Goal: Information Seeking & Learning: Learn about a topic

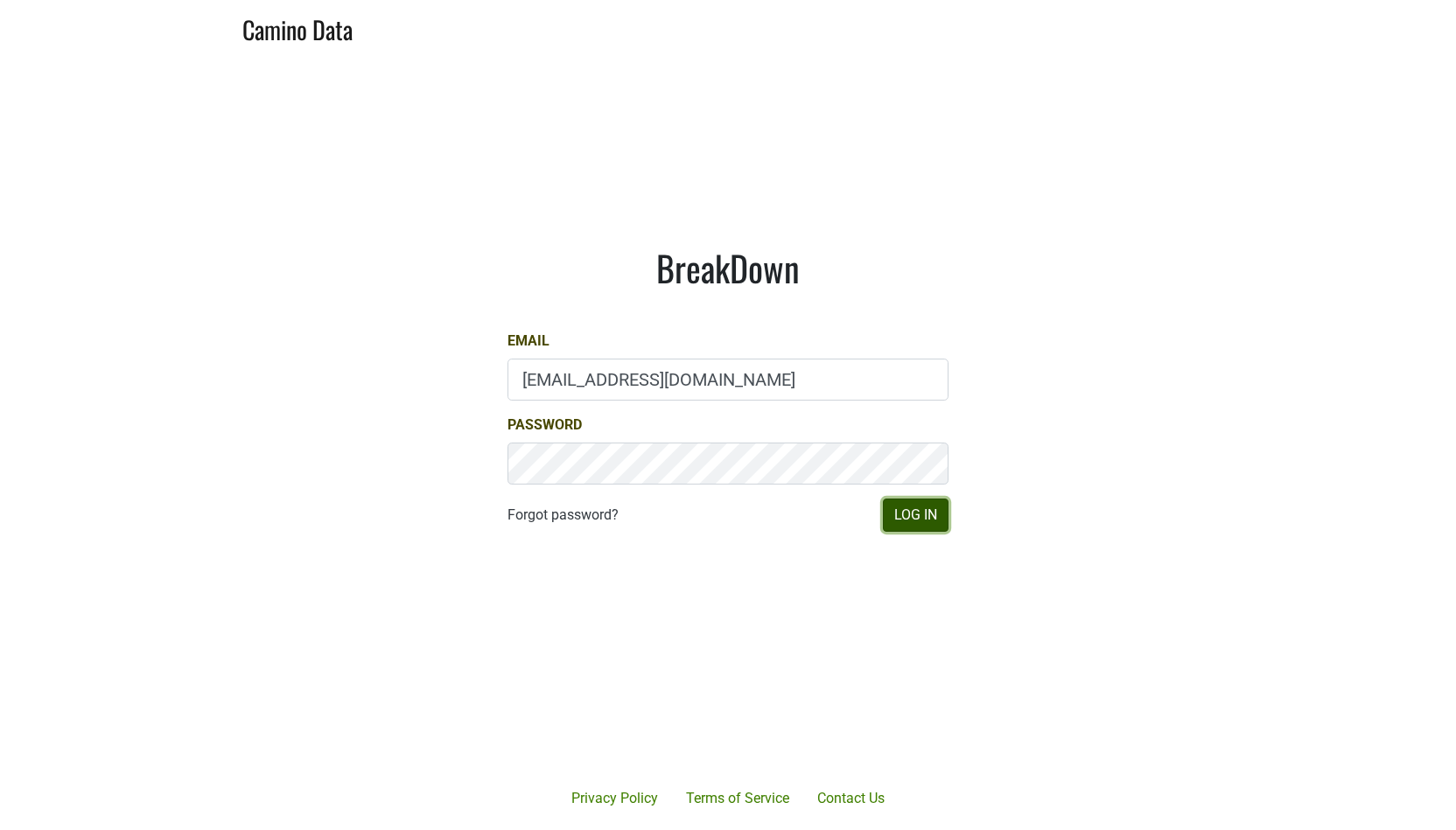
click at [936, 524] on button "Log In" at bounding box center [915, 515] width 66 height 33
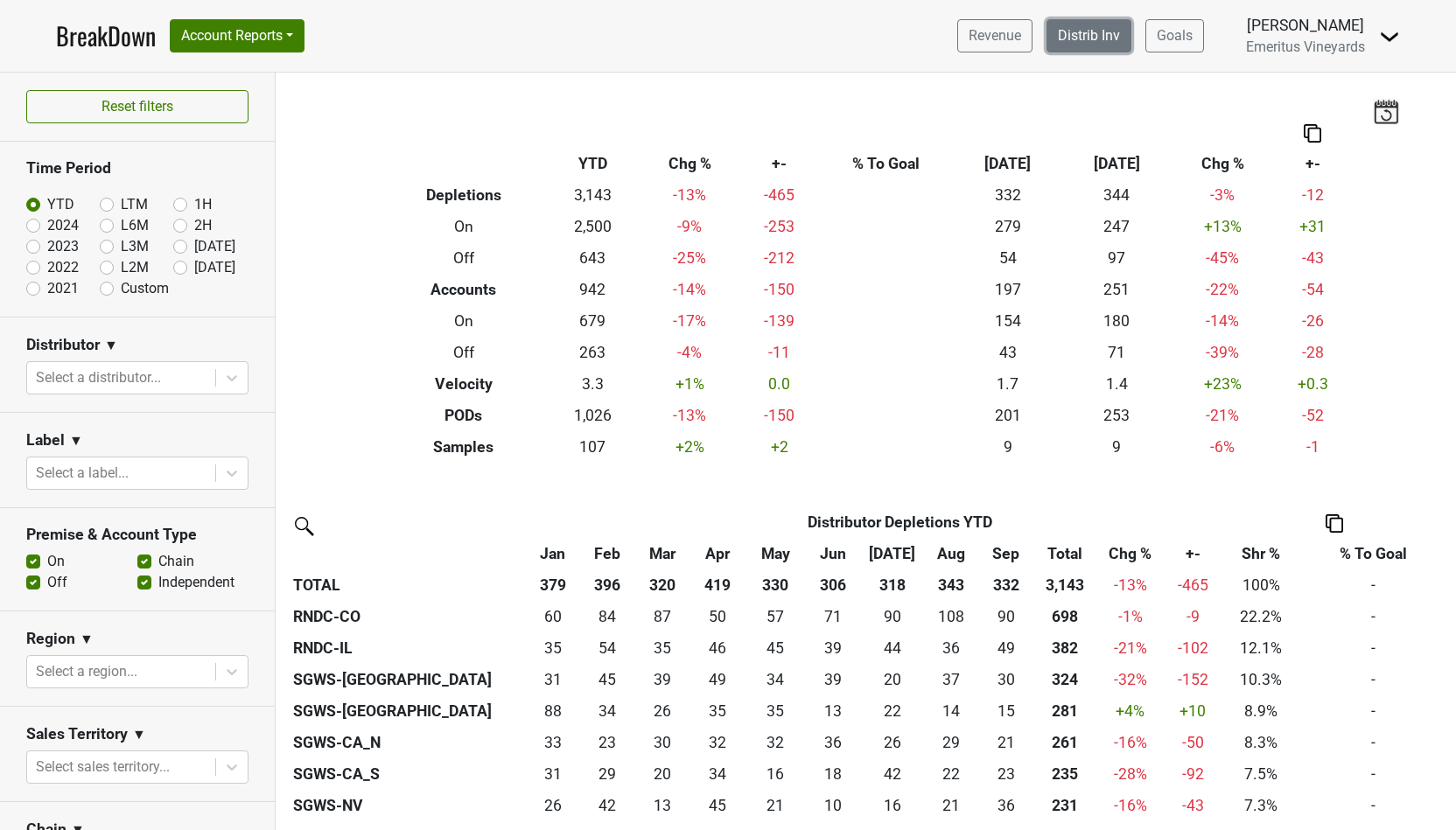
click at [1098, 26] on link "Distrib Inv" at bounding box center [1088, 36] width 85 height 33
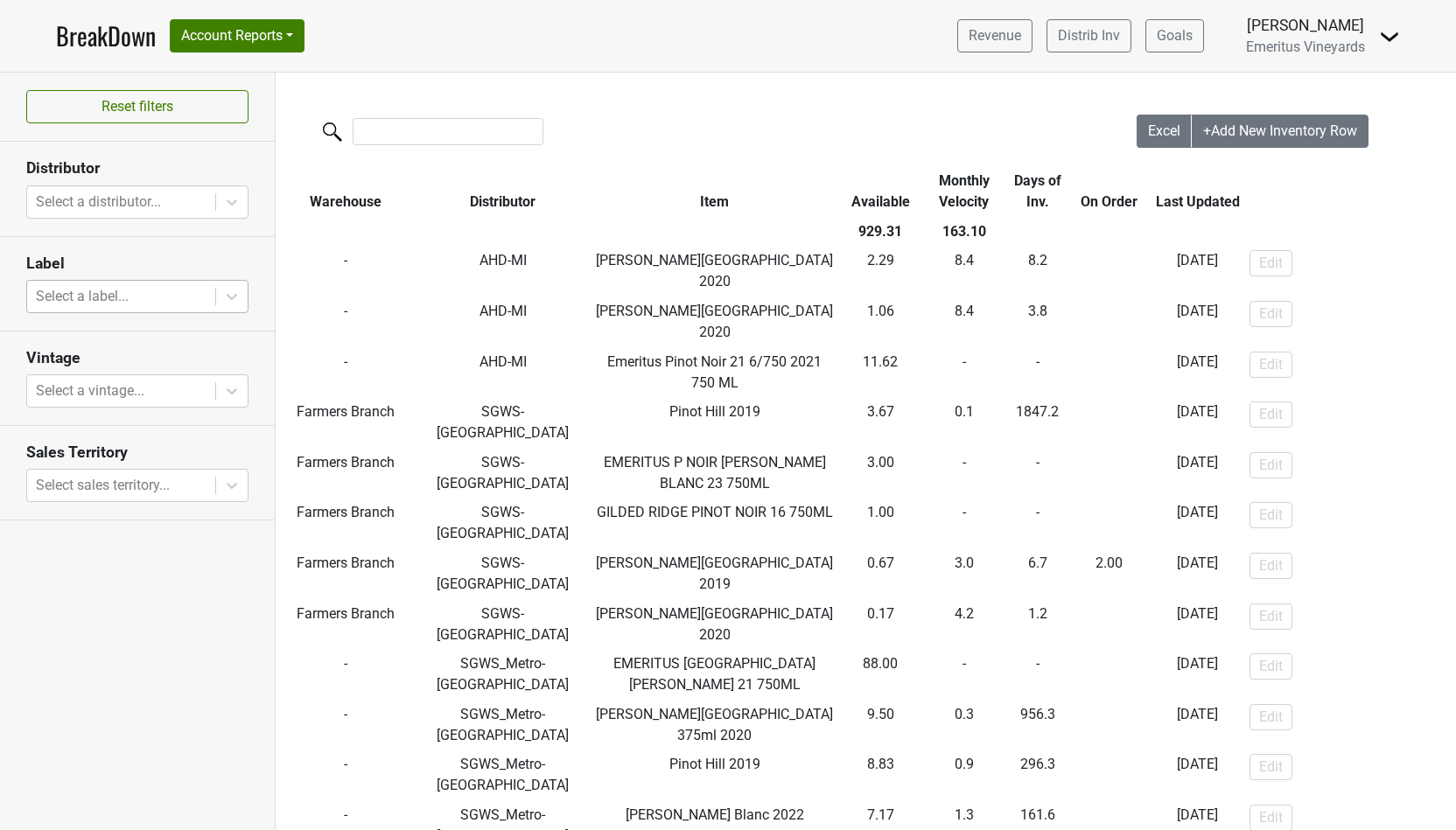
click at [116, 293] on div at bounding box center [121, 296] width 171 height 25
click at [134, 184] on section "Distributor Select a distributor..." at bounding box center [137, 188] width 274 height 94
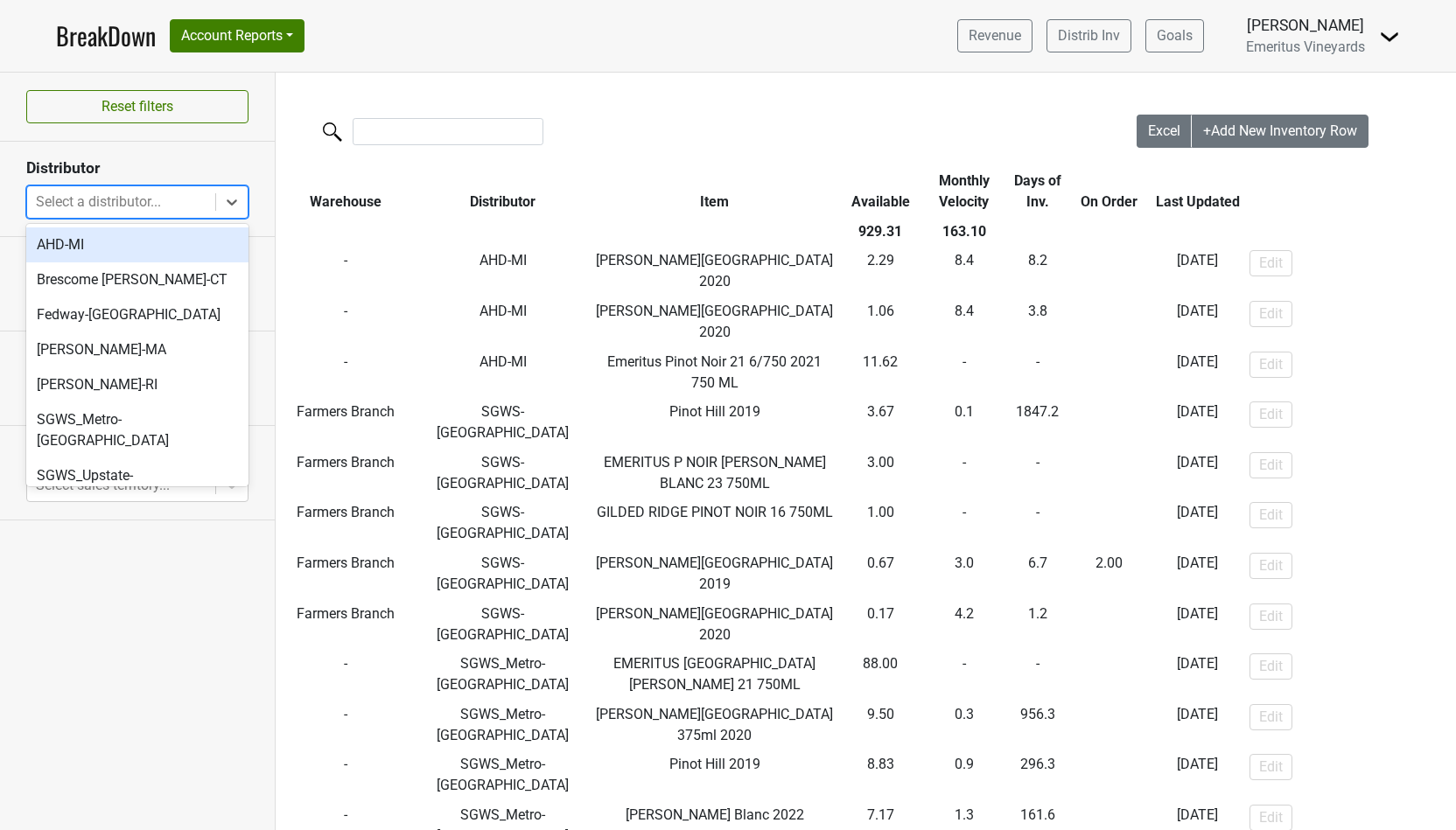
click at [132, 190] on div at bounding box center [121, 202] width 171 height 25
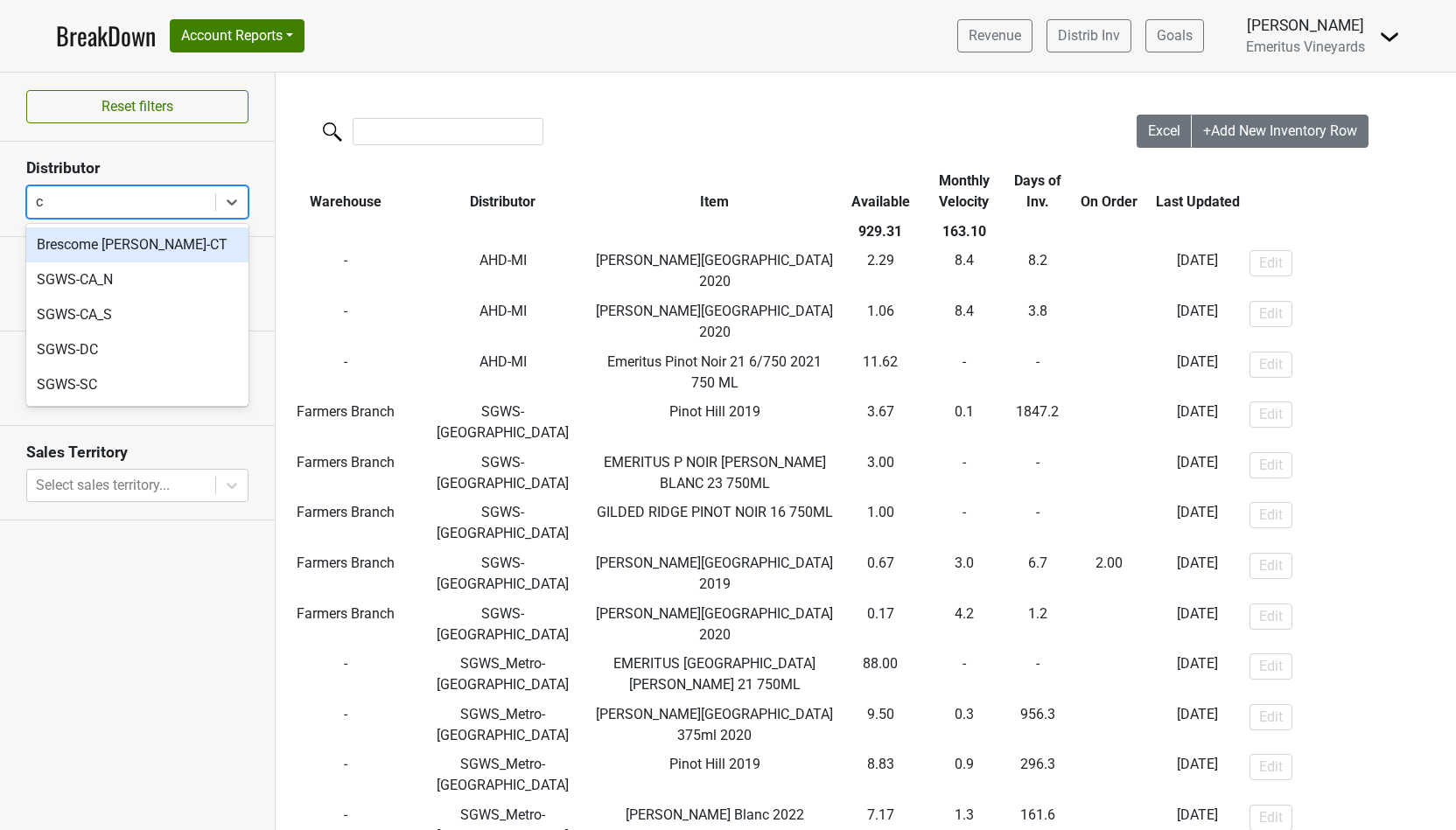
type input "ca"
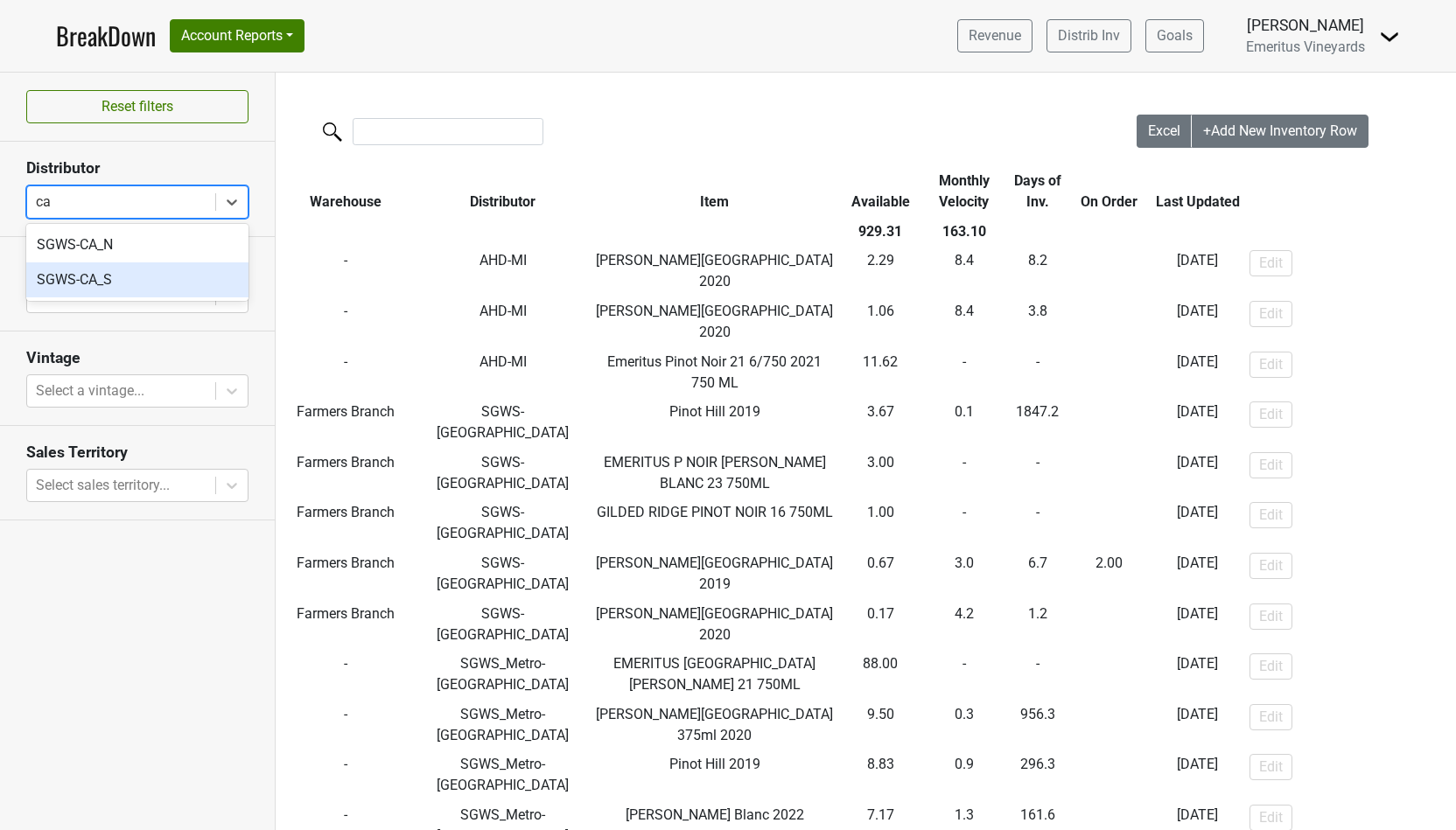
click at [132, 281] on div "SGWS-CA_S" at bounding box center [137, 280] width 222 height 35
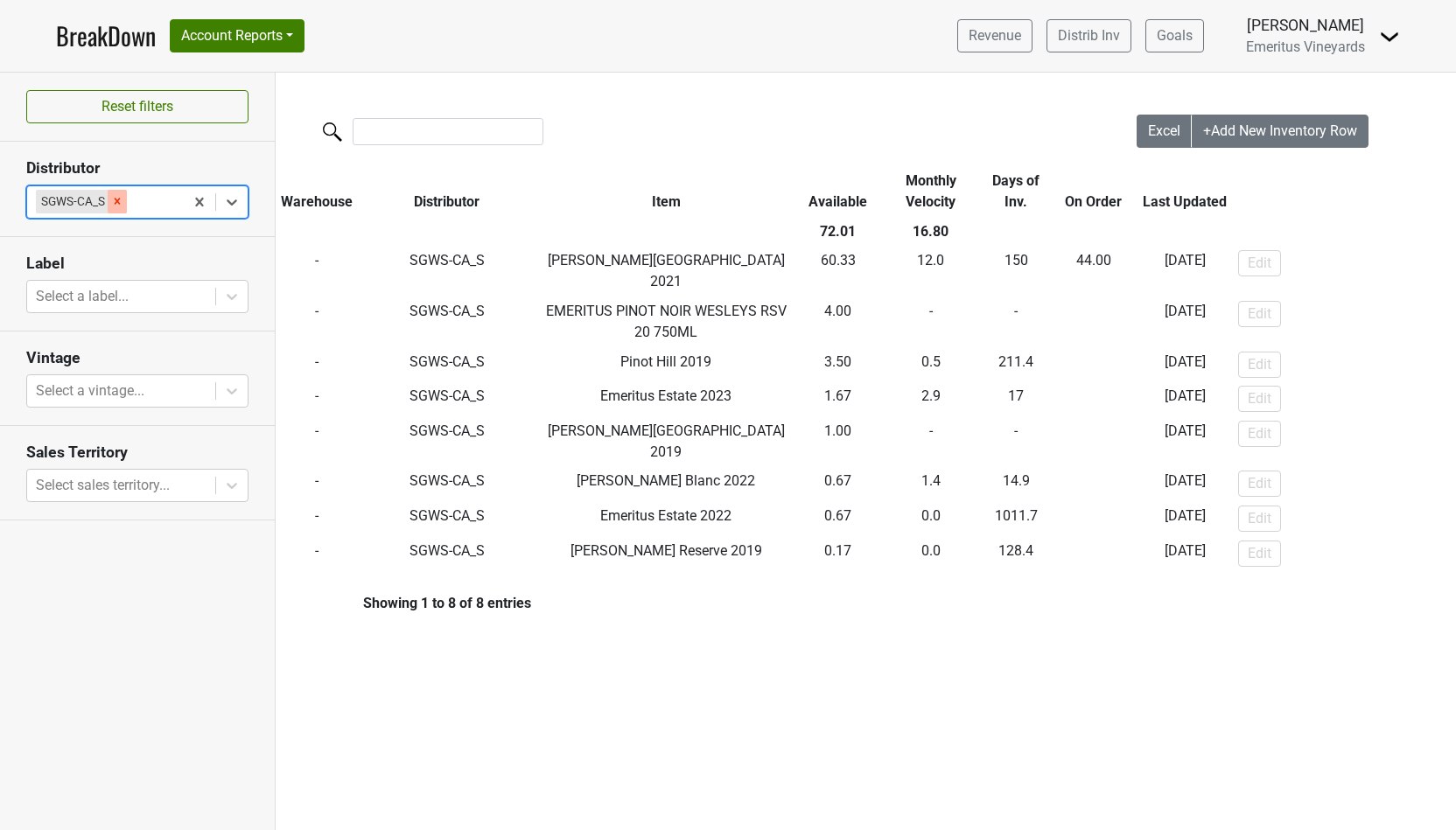
click at [118, 204] on icon "Remove SGWS-CA_S" at bounding box center [116, 200] width 12 height 12
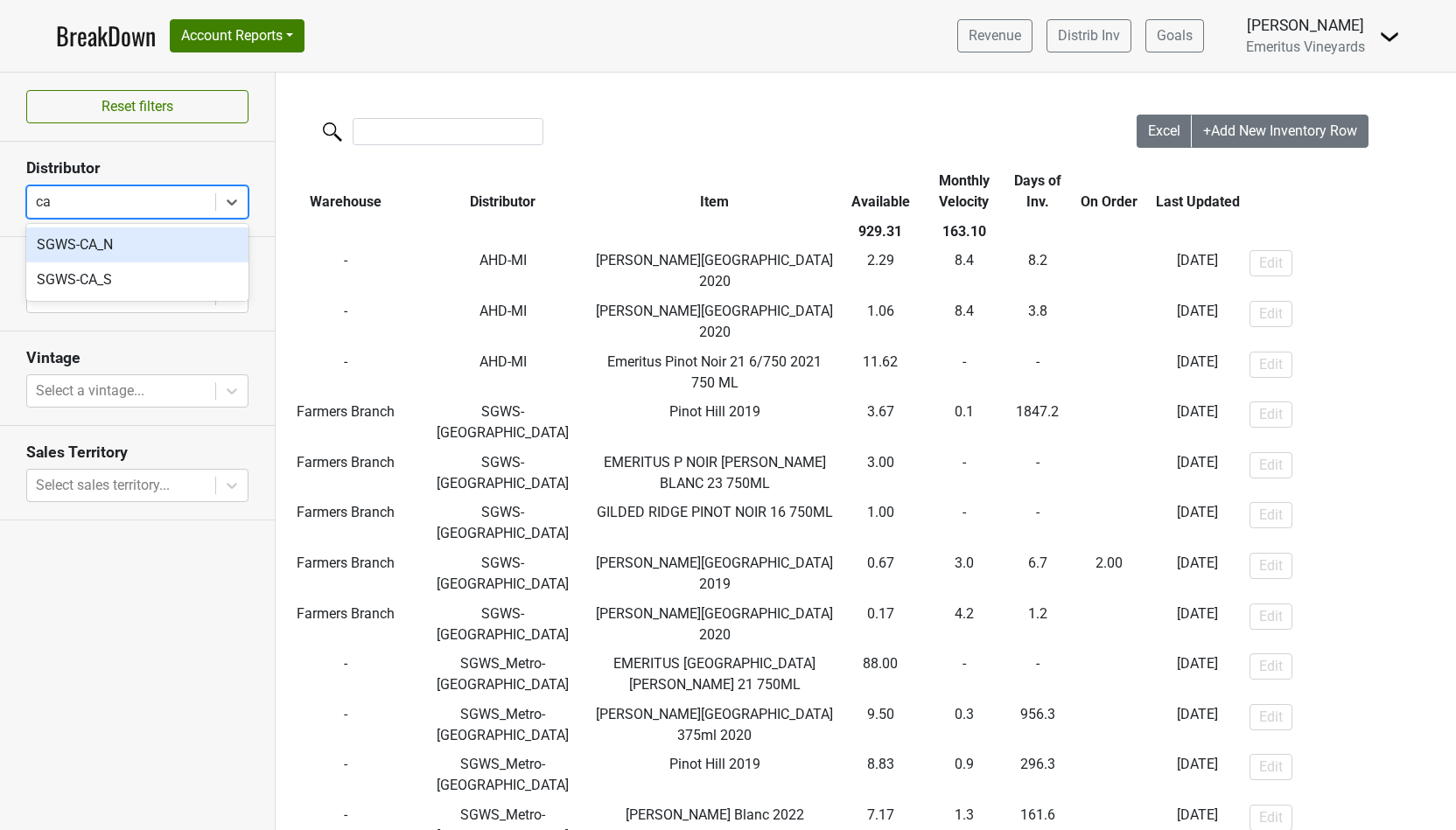
type input "ca"
click at [53, 254] on div "SGWS-CA_N" at bounding box center [137, 245] width 222 height 35
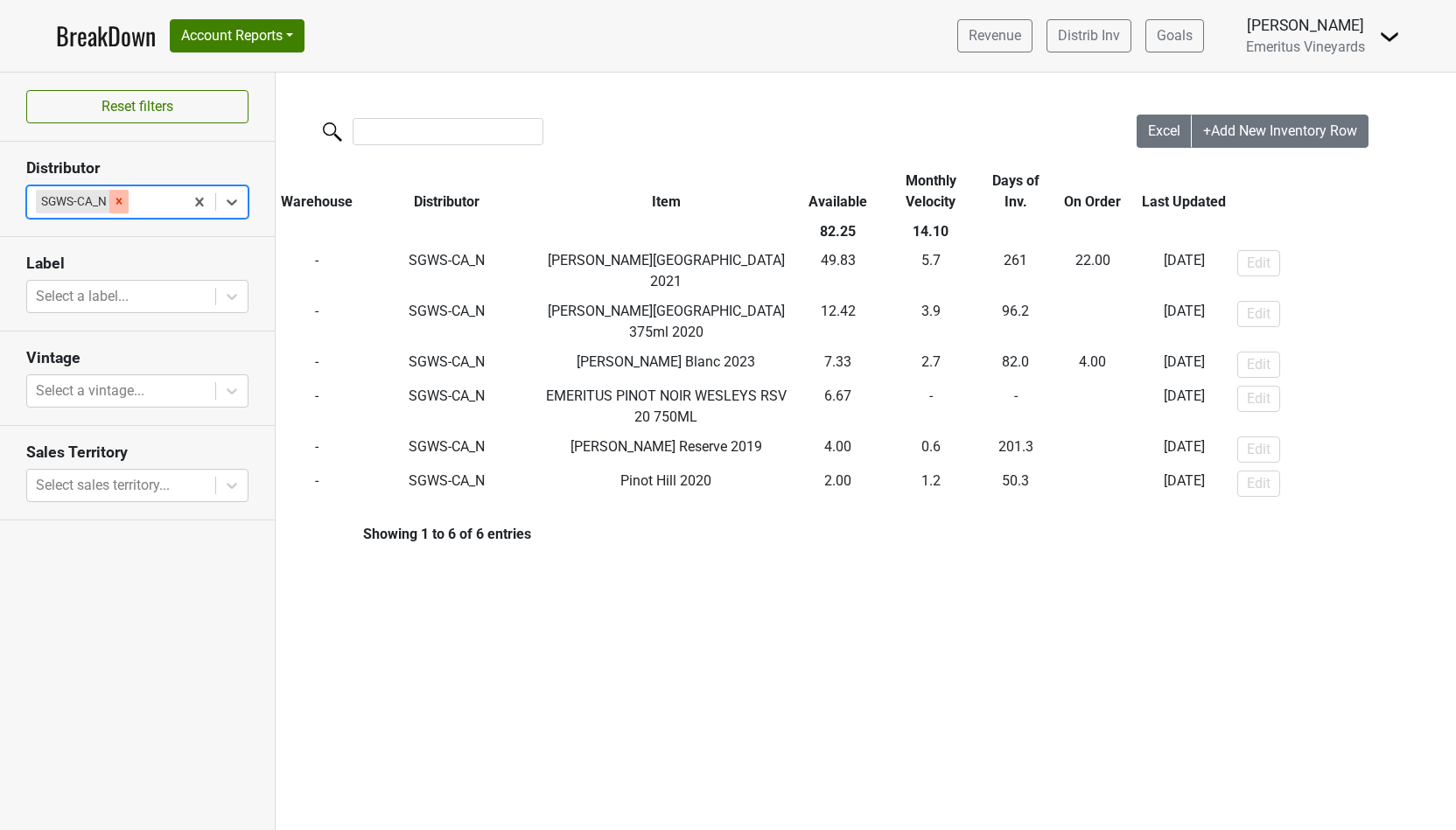
click at [119, 202] on icon "Remove SGWS-CA_N" at bounding box center [118, 200] width 12 height 12
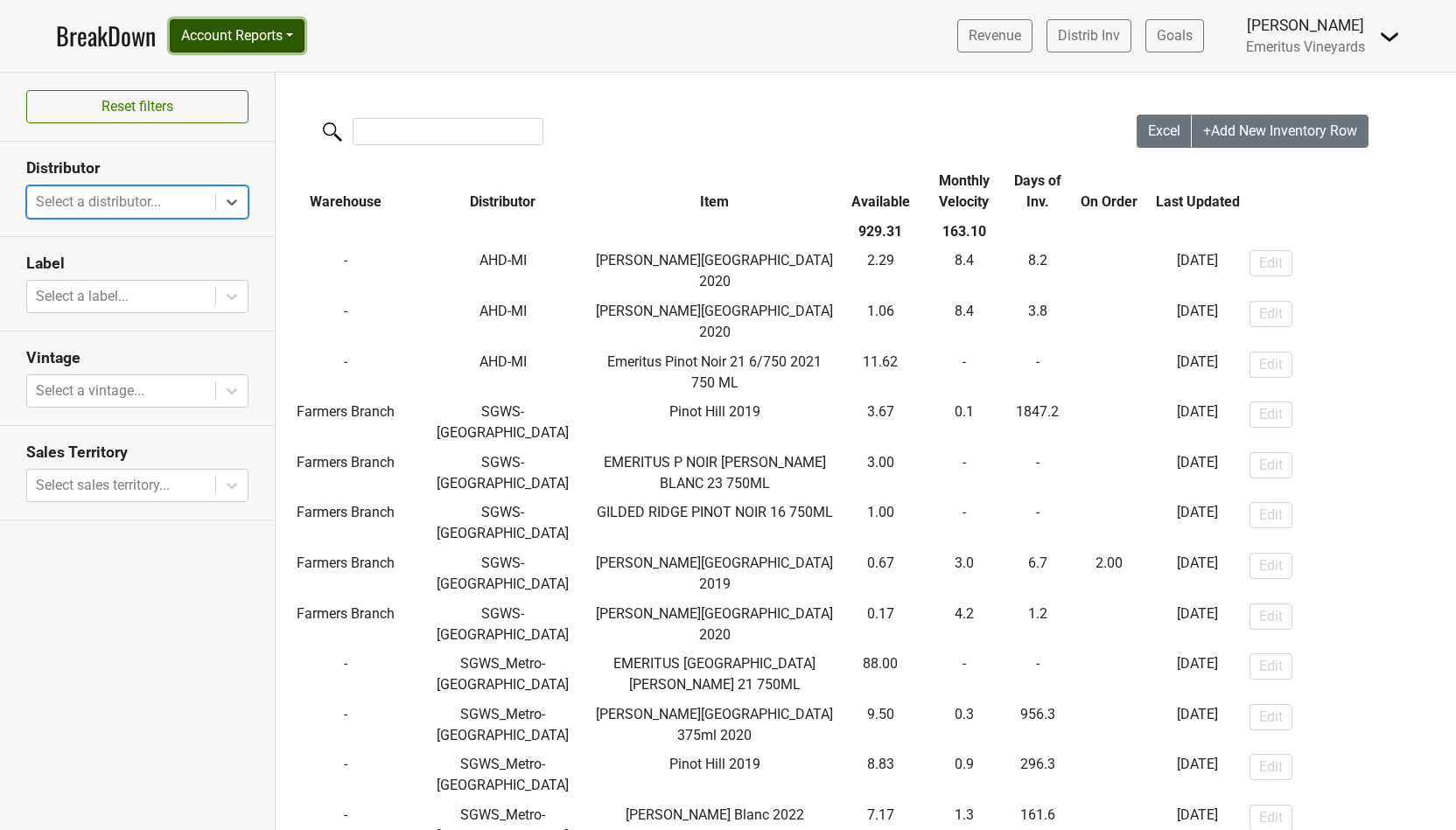
click at [263, 36] on button "Account Reports" at bounding box center [237, 36] width 134 height 33
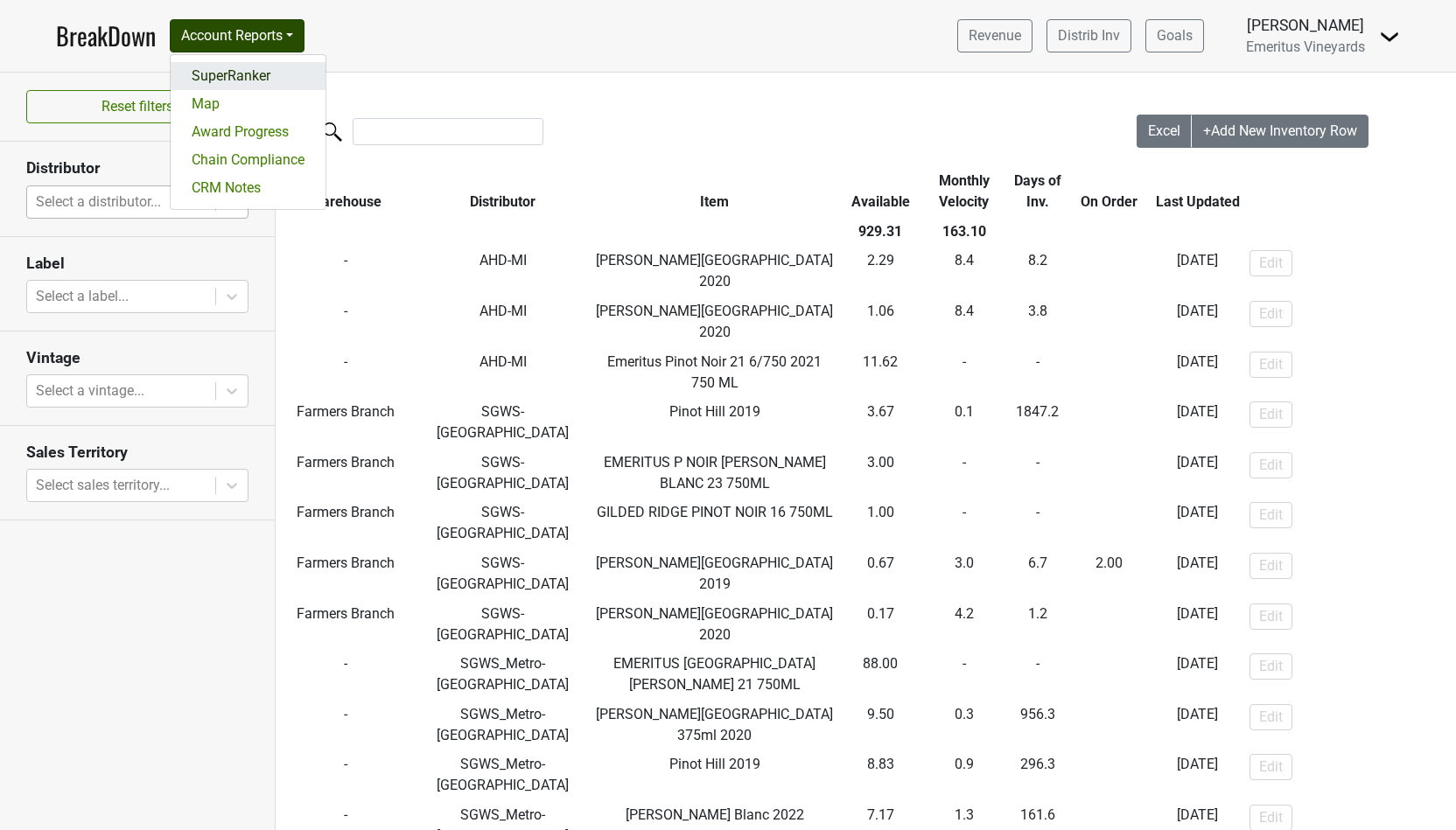
click at [236, 75] on link "SuperRanker" at bounding box center [248, 76] width 155 height 28
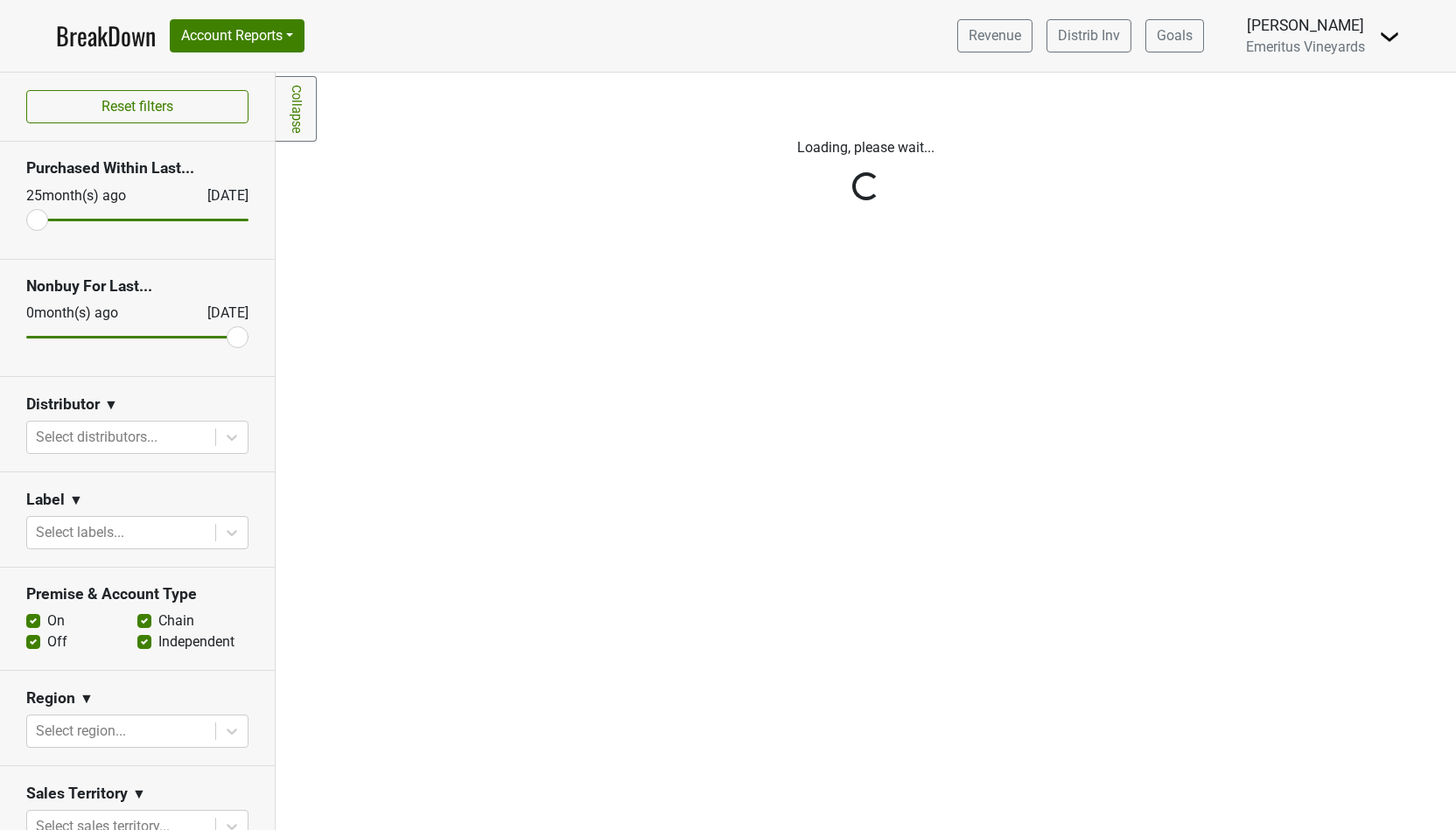
click at [148, 434] on div at bounding box center [121, 437] width 171 height 25
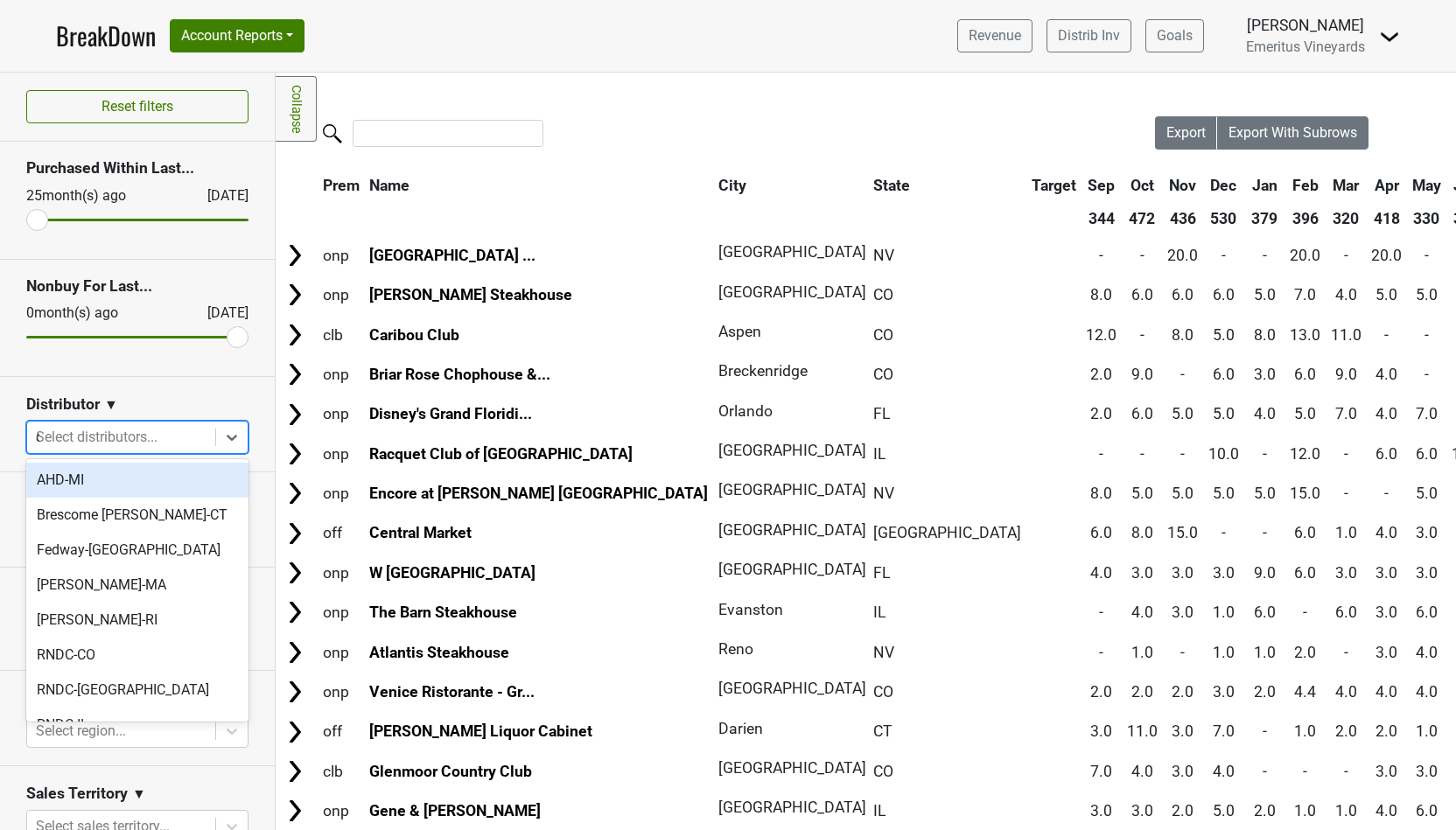
type input "ca"
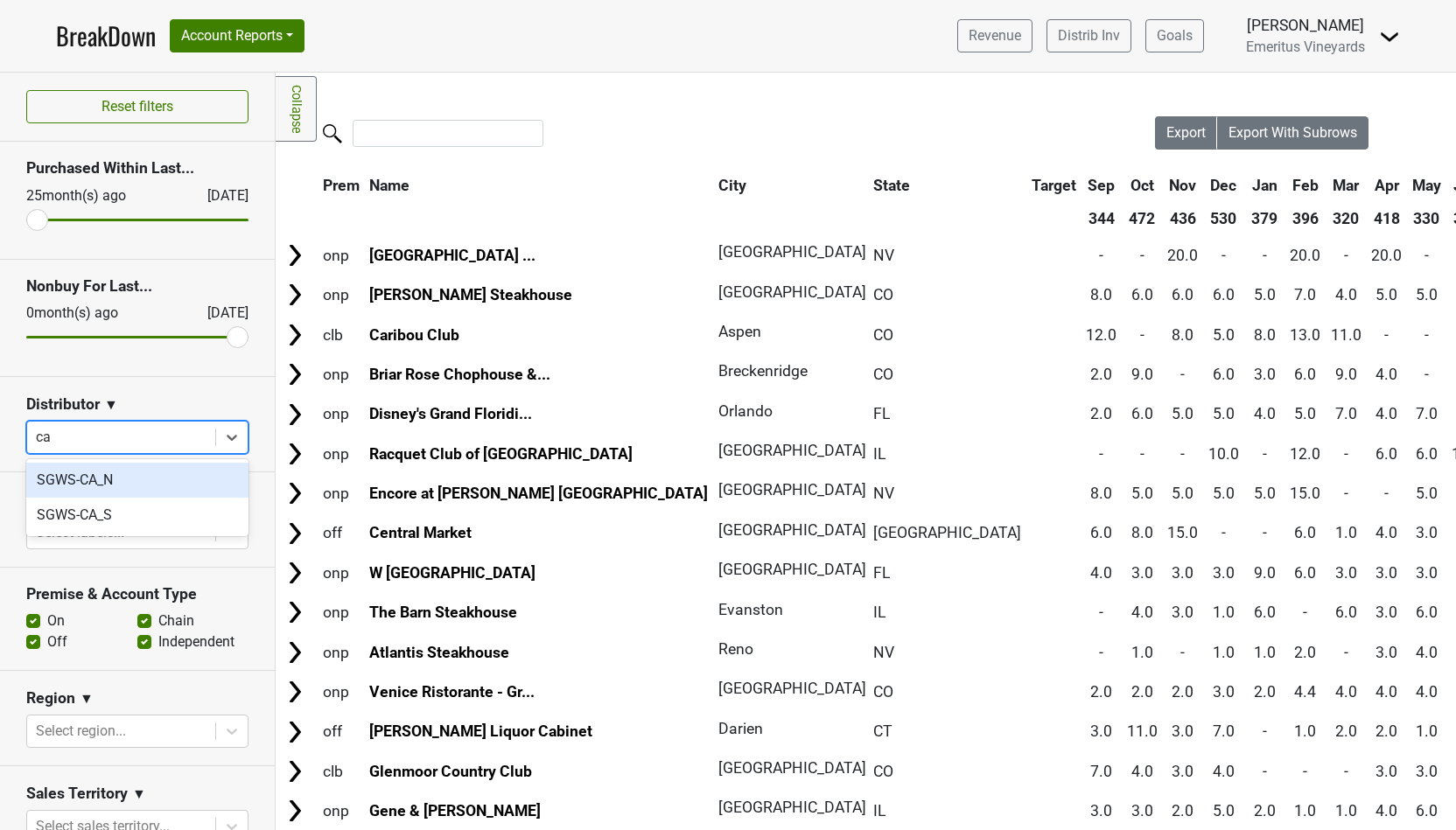
click at [135, 483] on div "SGWS-CA_N" at bounding box center [137, 480] width 222 height 35
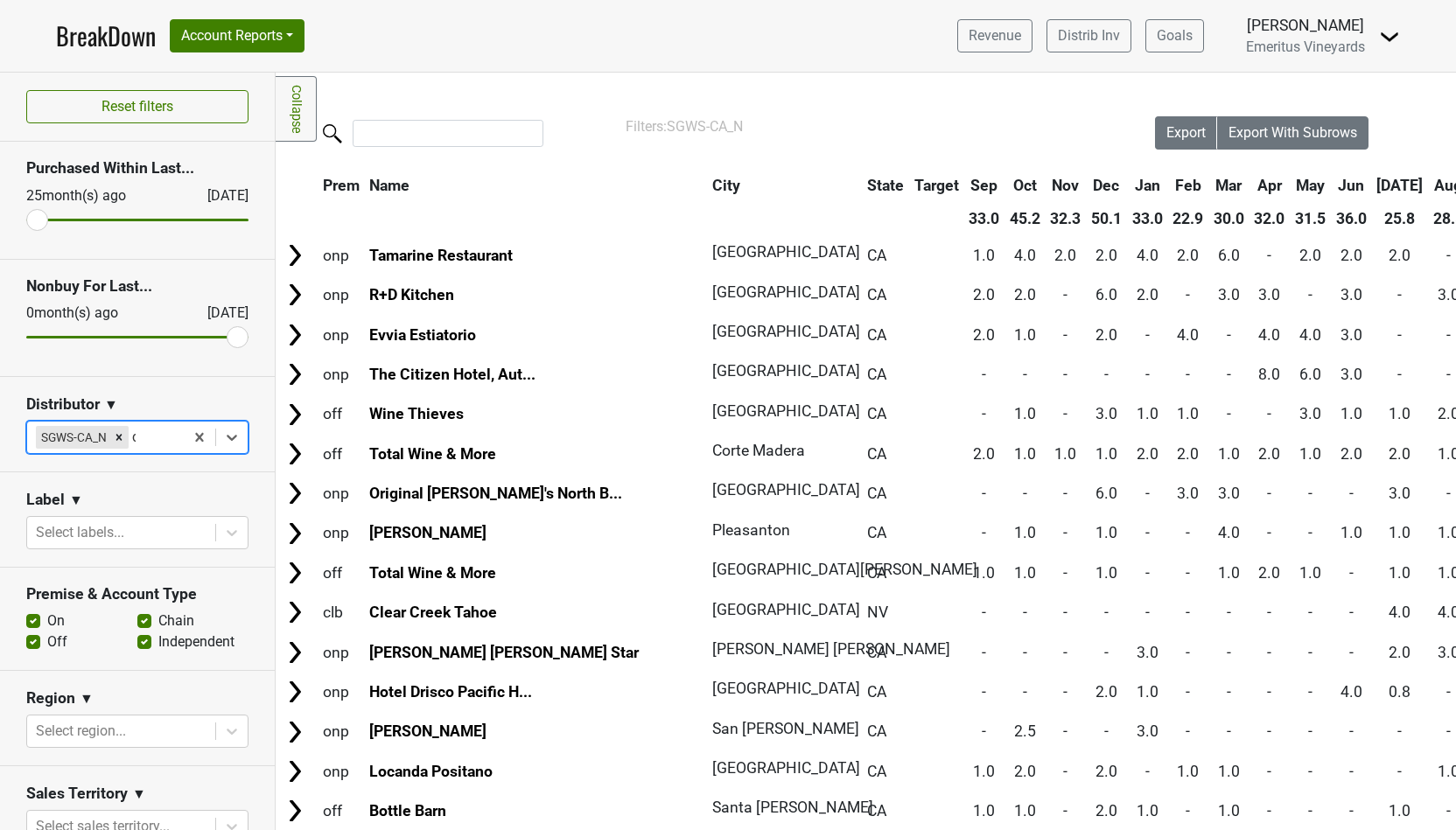
type input "ca"
click at [138, 482] on div "SGWS-CA_S" at bounding box center [137, 480] width 222 height 35
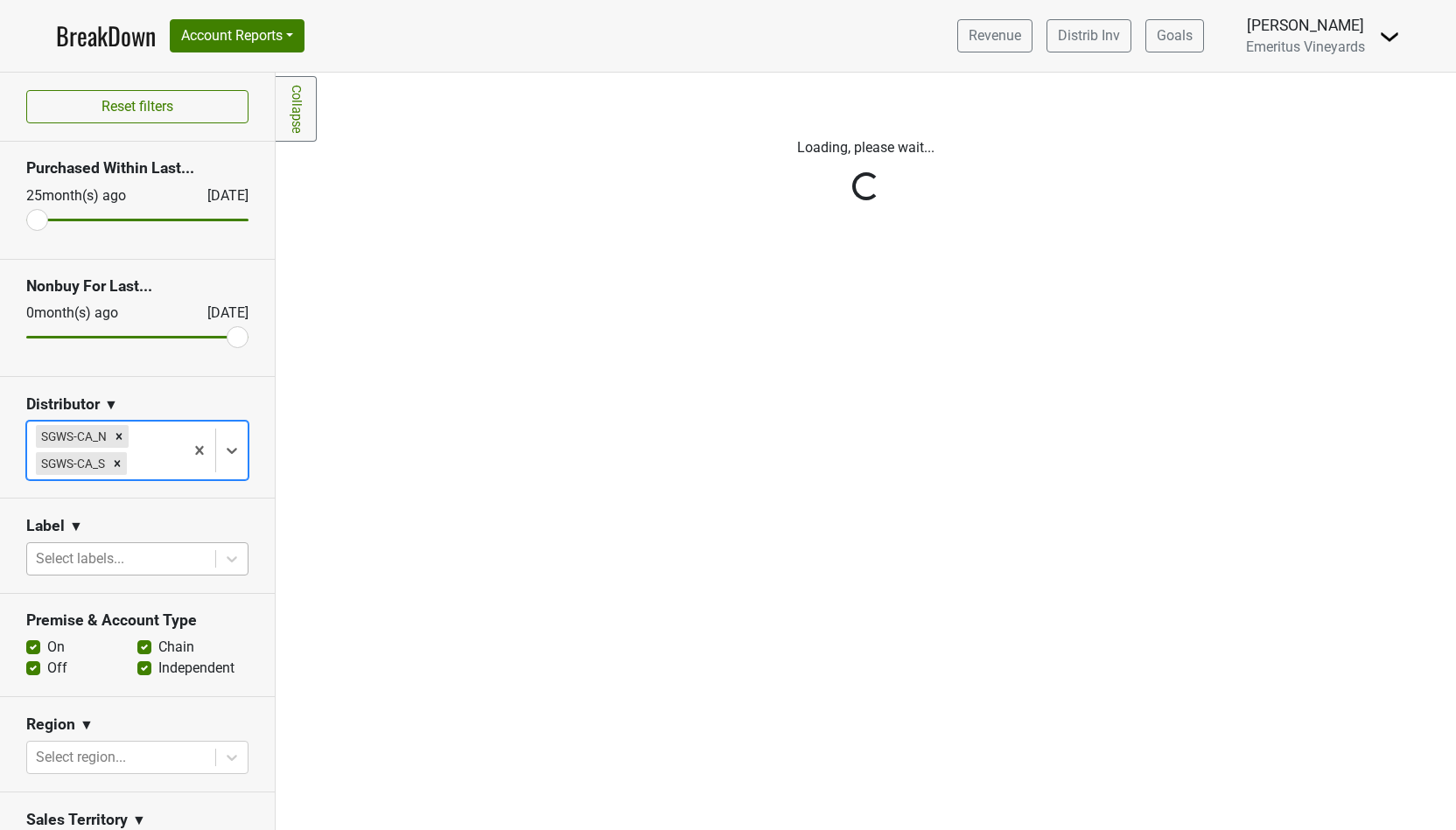
click at [115, 549] on div at bounding box center [121, 559] width 171 height 25
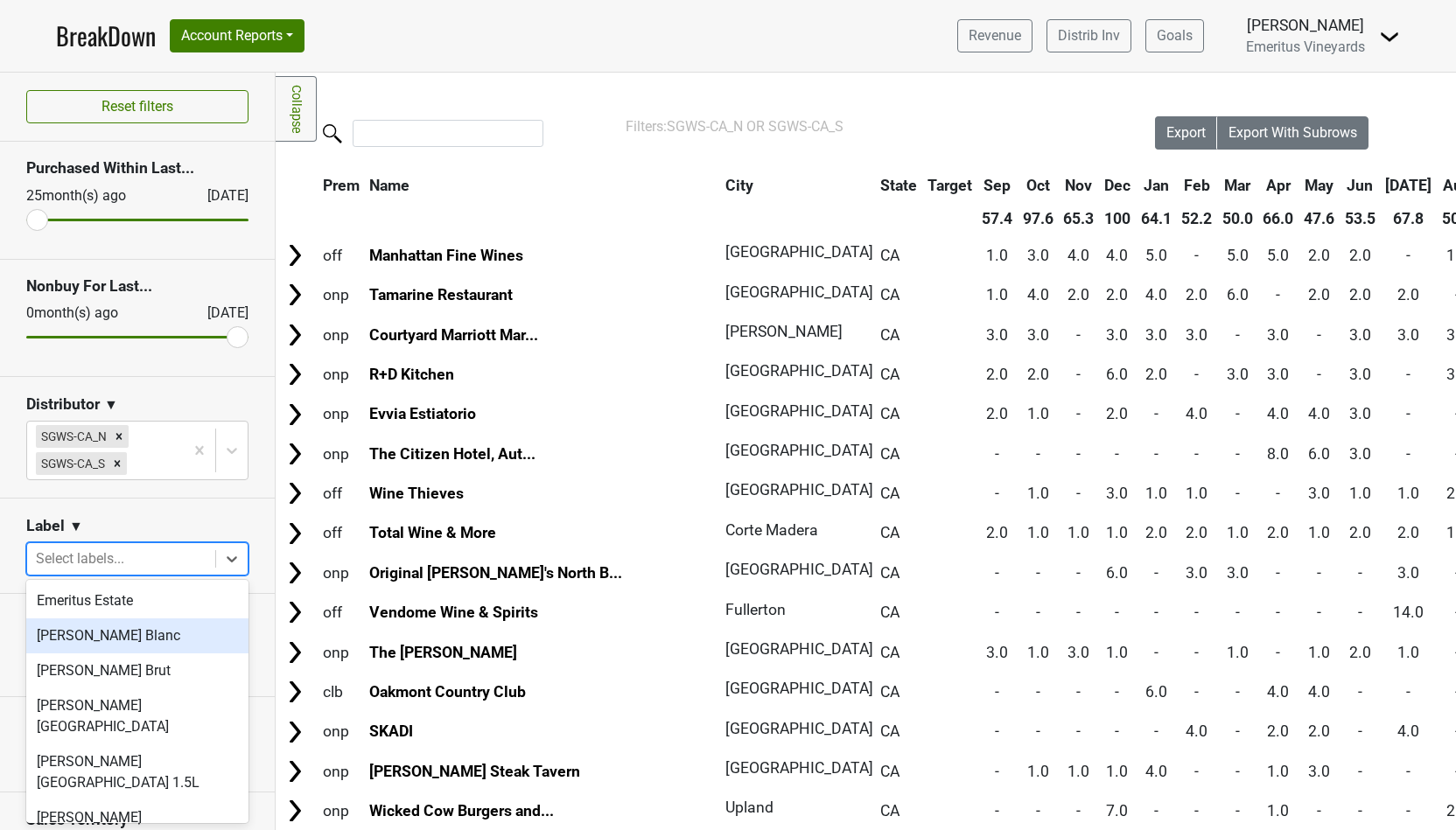
click at [124, 608] on div "Emeritus Estate" at bounding box center [137, 601] width 222 height 35
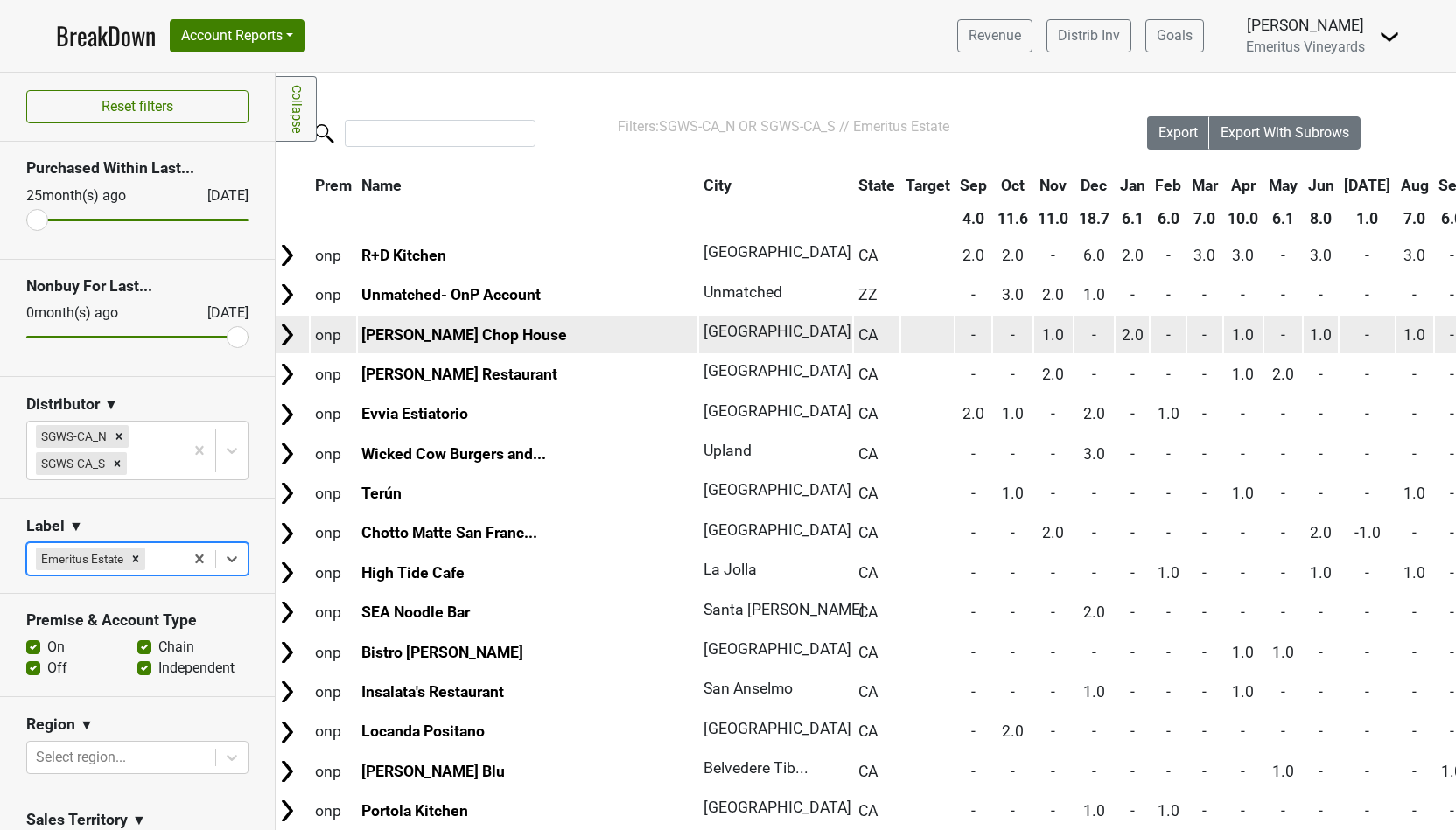
scroll to position [0, 9]
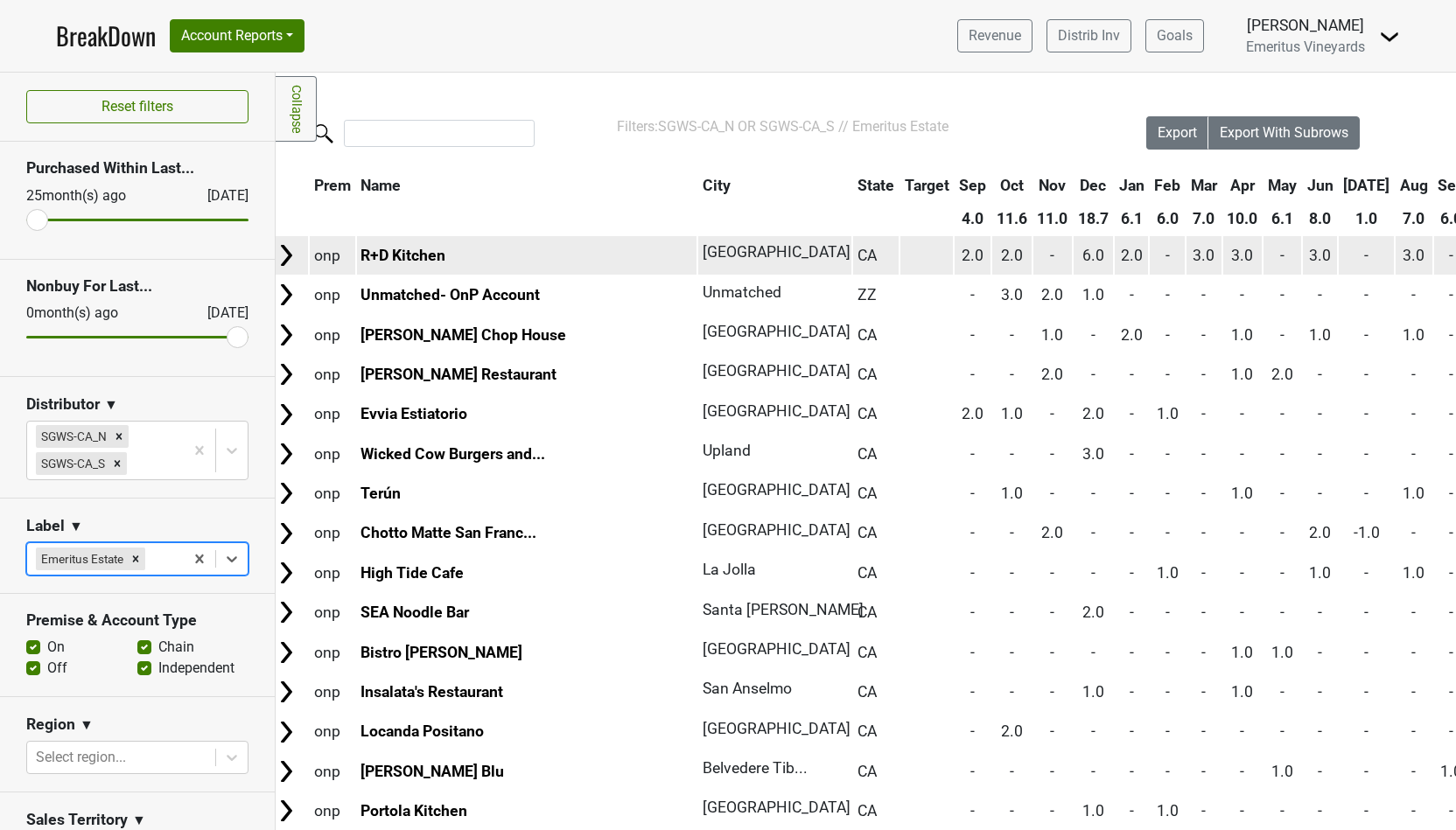
click at [284, 262] on img at bounding box center [285, 255] width 27 height 27
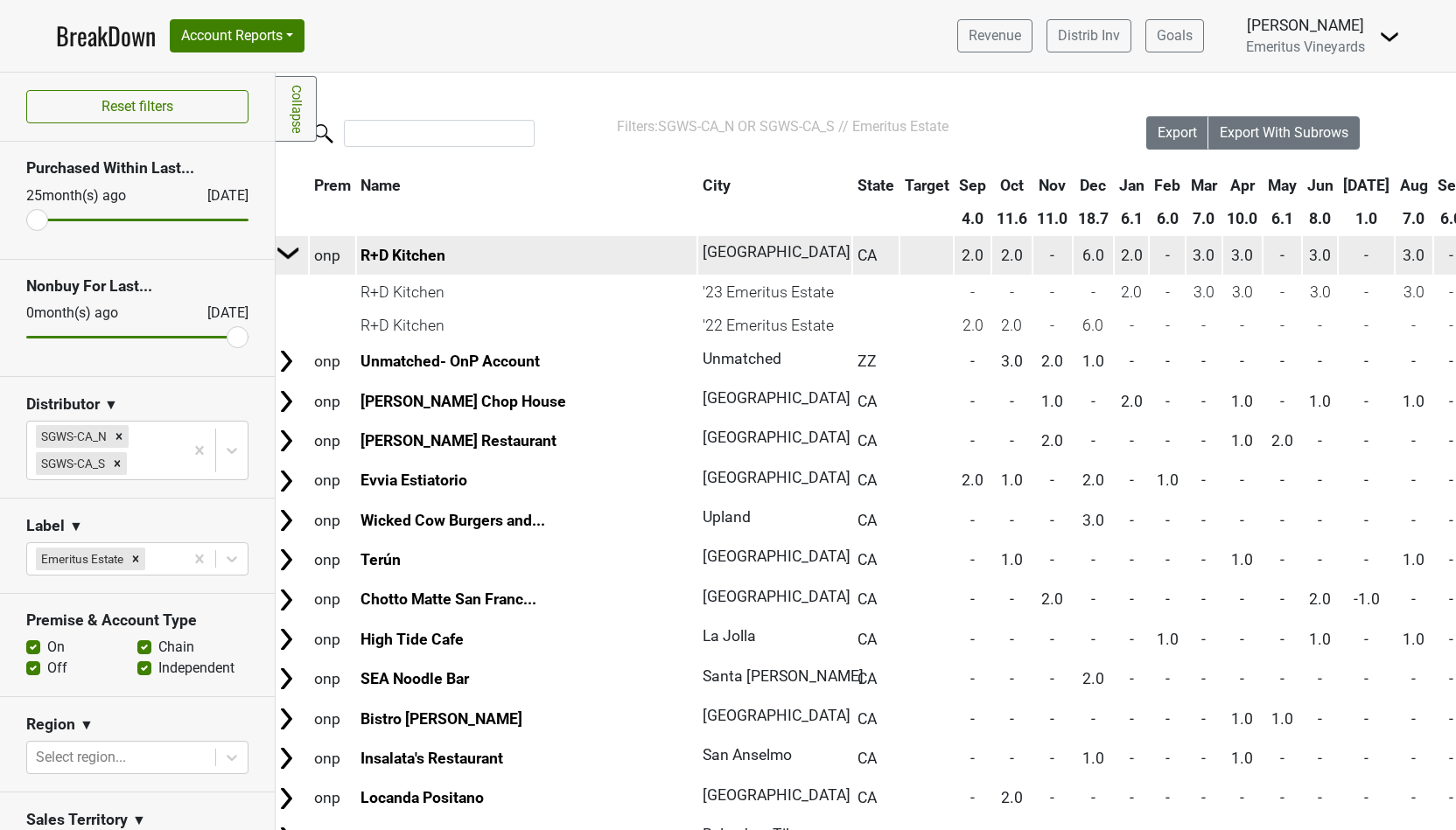
click at [285, 262] on img at bounding box center [288, 252] width 27 height 27
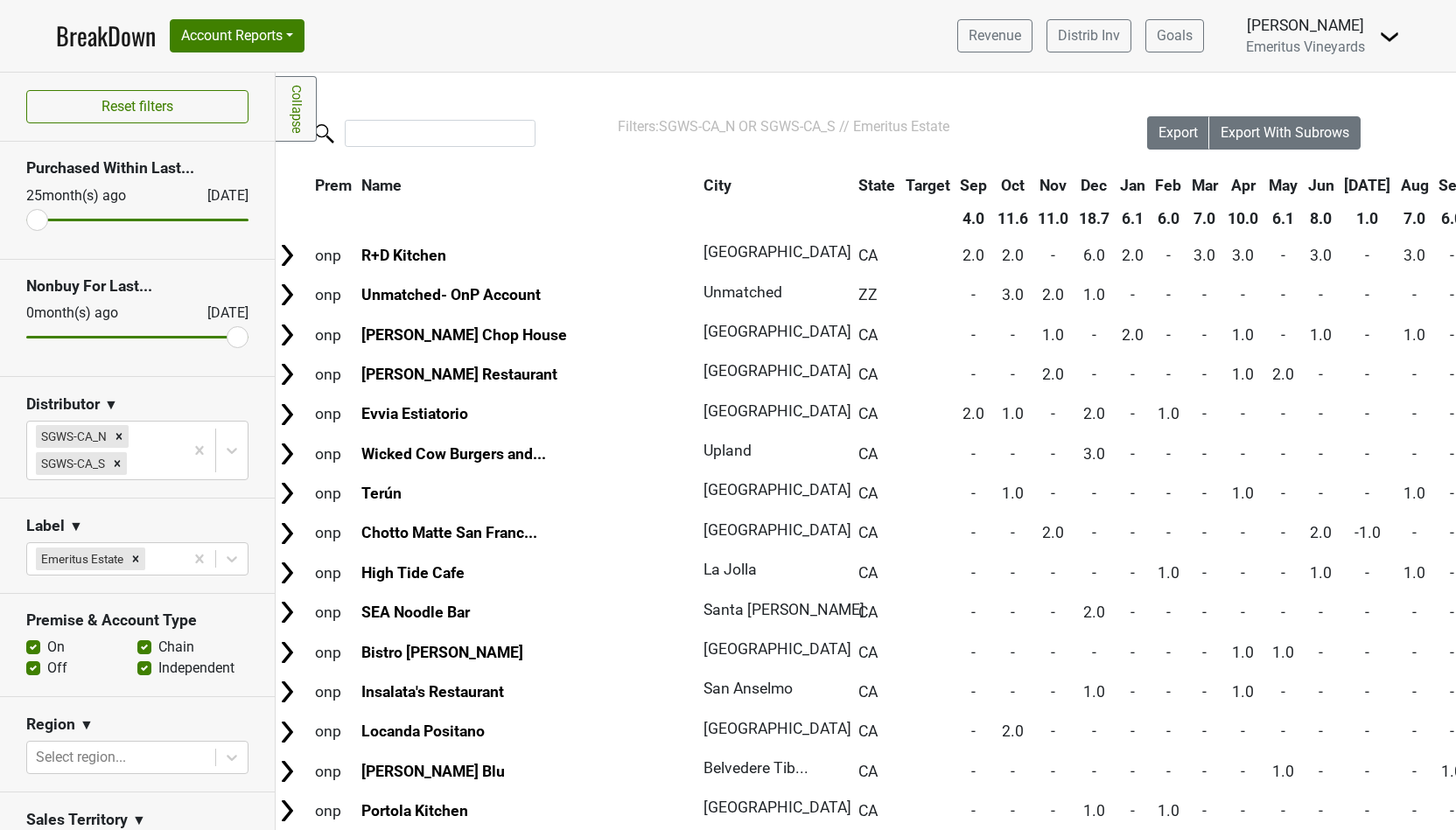
click at [275, 244] on div "Reset filters Purchased Within Last... 25 month(s) ago Oct '25 Nonbuy For Last.…" at bounding box center [137, 451] width 275 height 757
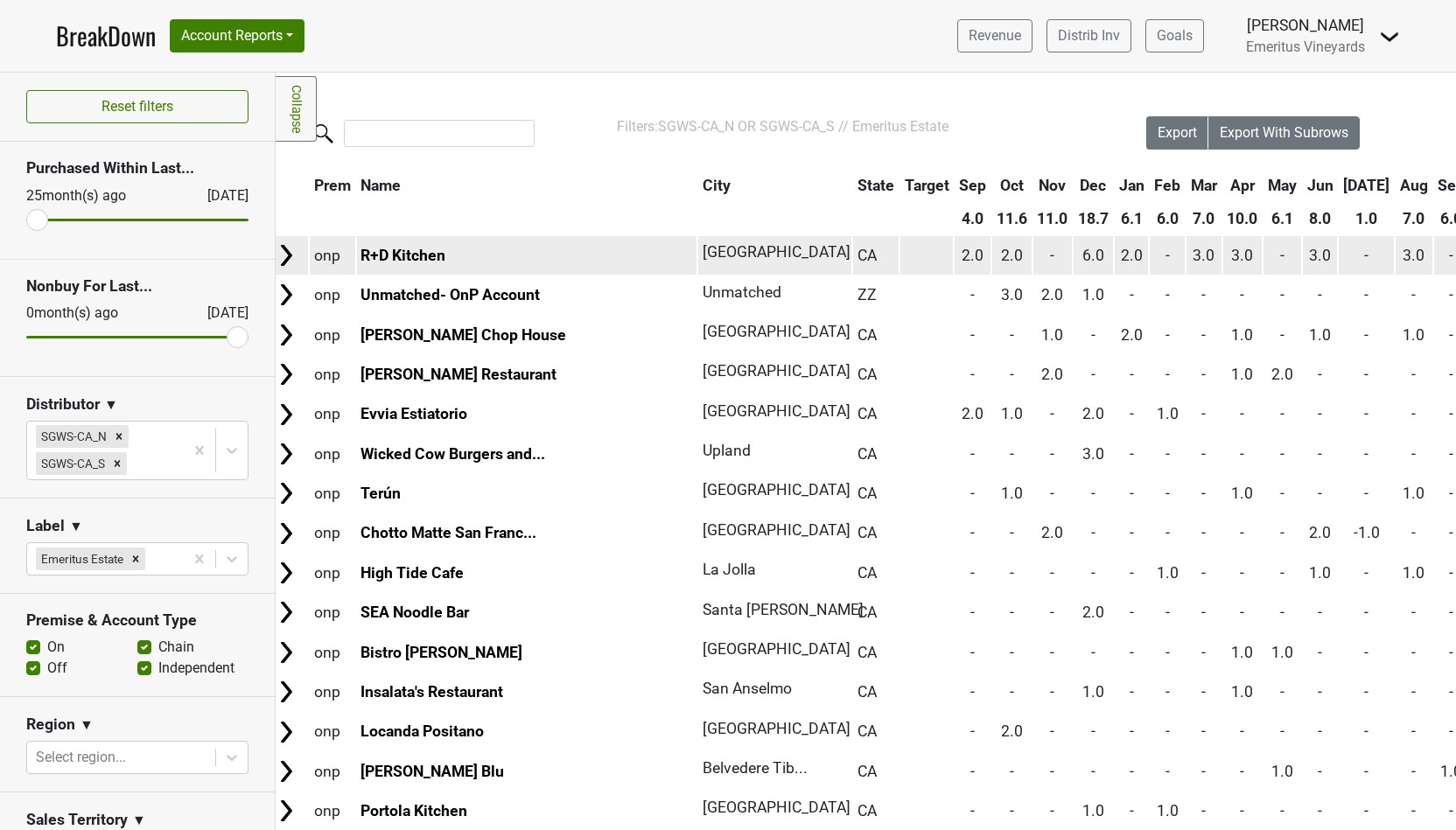
click at [280, 252] on img at bounding box center [285, 255] width 27 height 27
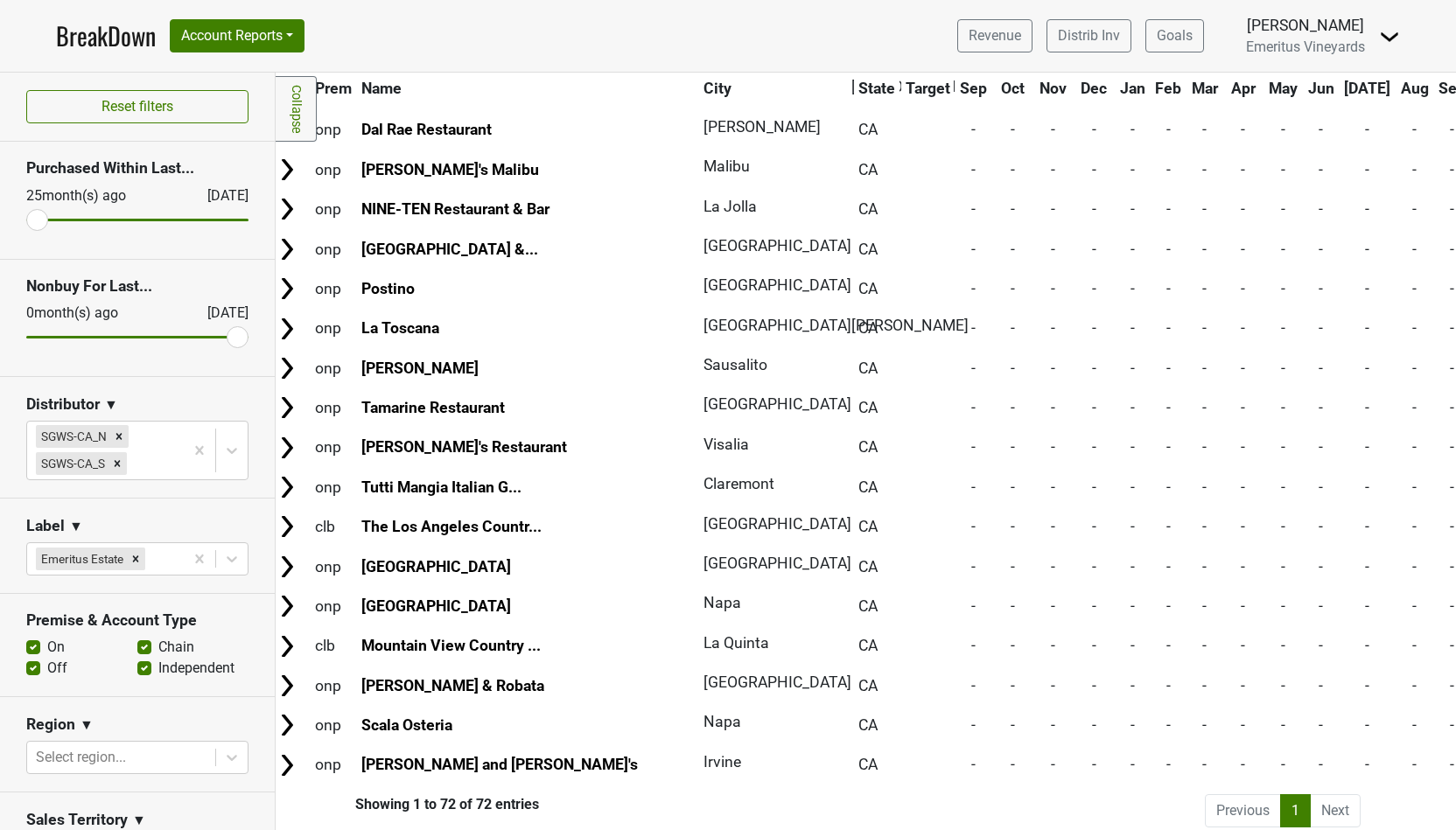
scroll to position [2374, 9]
click at [134, 216] on div at bounding box center [137, 217] width 222 height 21
type input "17"
click at [101, 219] on input "range" at bounding box center [137, 219] width 222 height 3
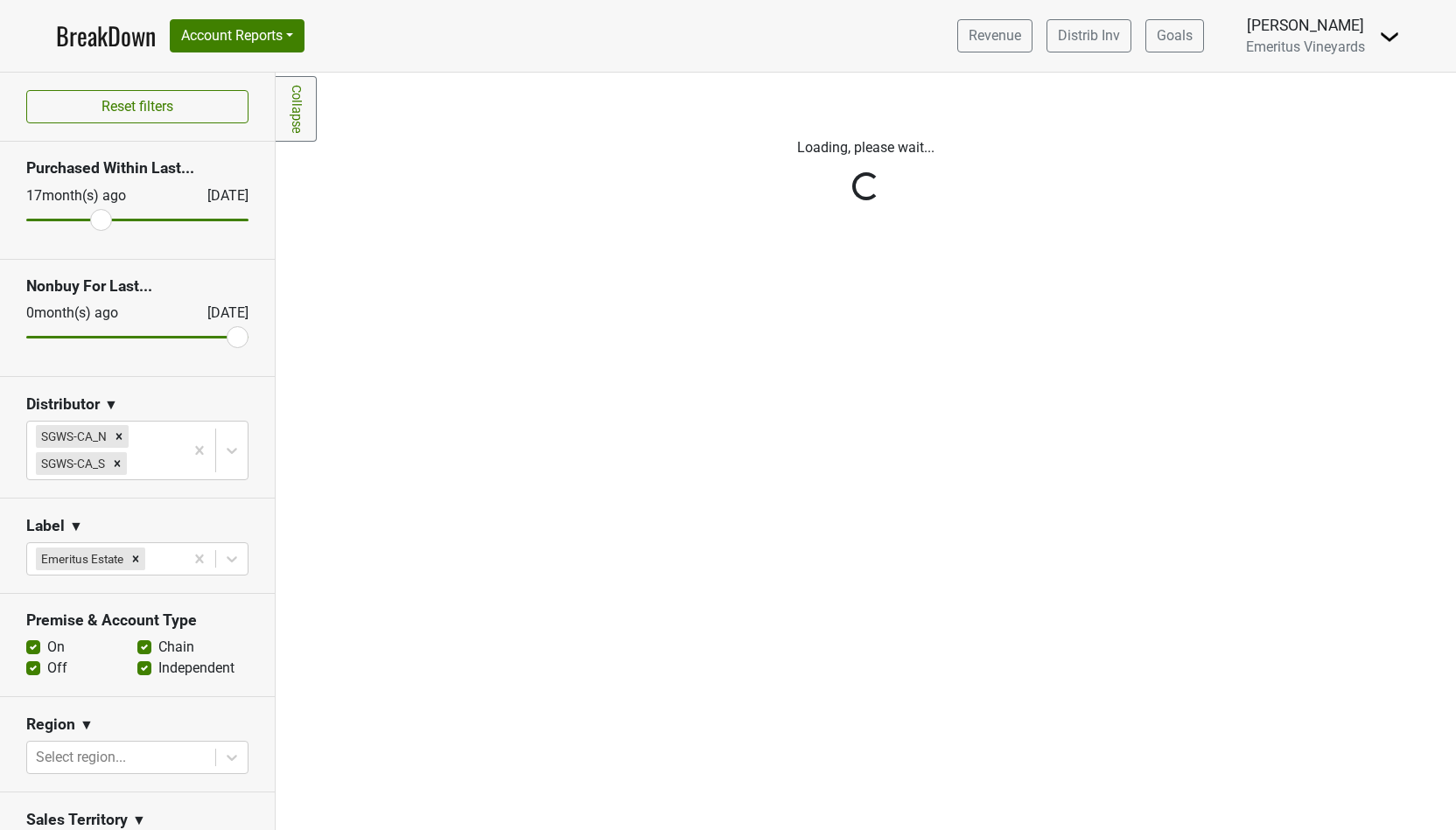
drag, startPoint x: 239, startPoint y: 338, endPoint x: 147, endPoint y: 347, distance: 92.4
click at [147, 347] on div "Reset filters Purchased Within Last... 17 month(s) ago Oct '25 Nonbuy For Last.…" at bounding box center [137, 451] width 275 height 757
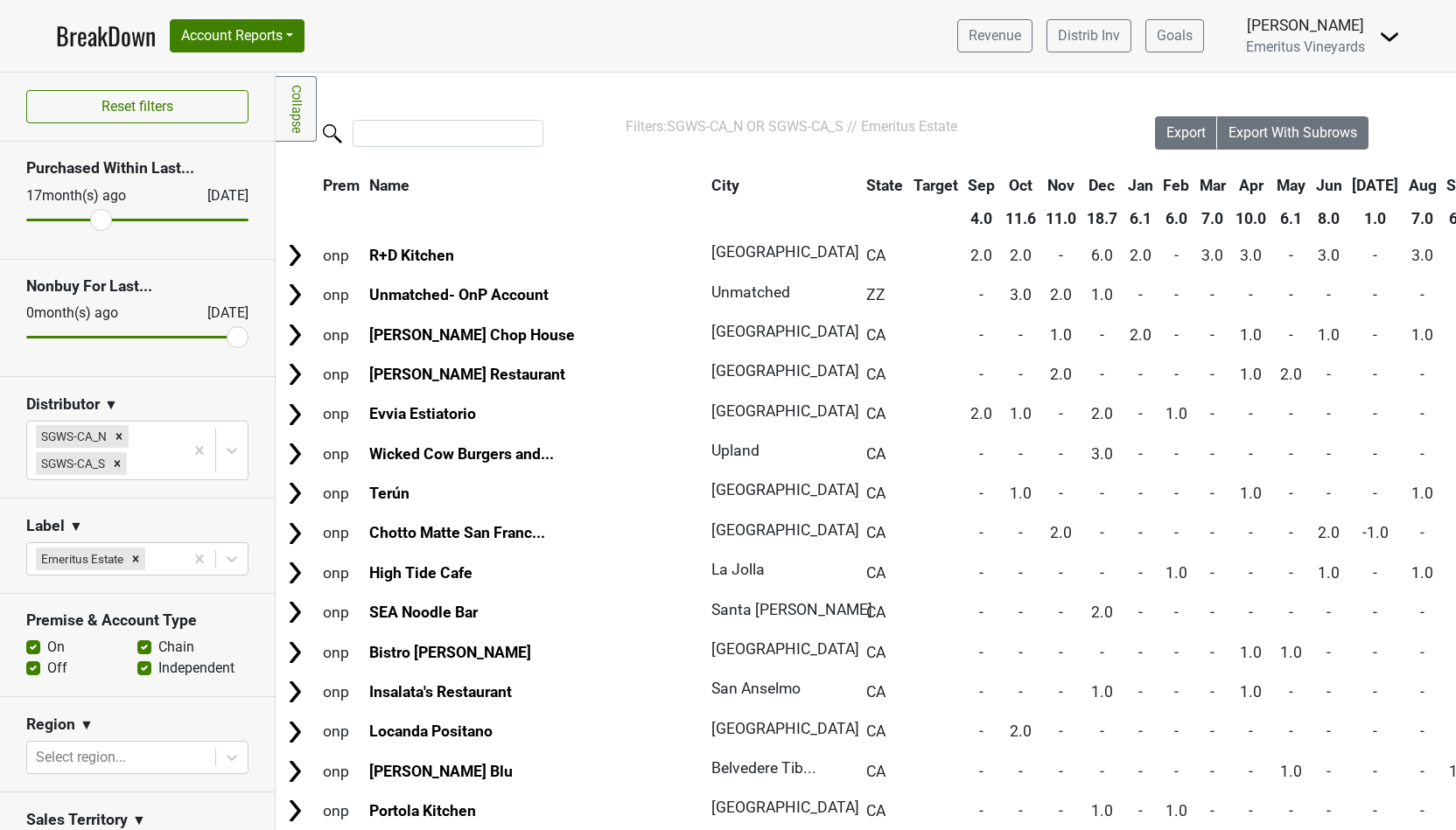
click at [131, 337] on div at bounding box center [137, 334] width 222 height 21
drag, startPoint x: 92, startPoint y: 209, endPoint x: 0, endPoint y: 209, distance: 92.0
click at [0, 209] on section "Purchased Within Last... 17 month(s) ago Oct '25" at bounding box center [137, 200] width 274 height 117
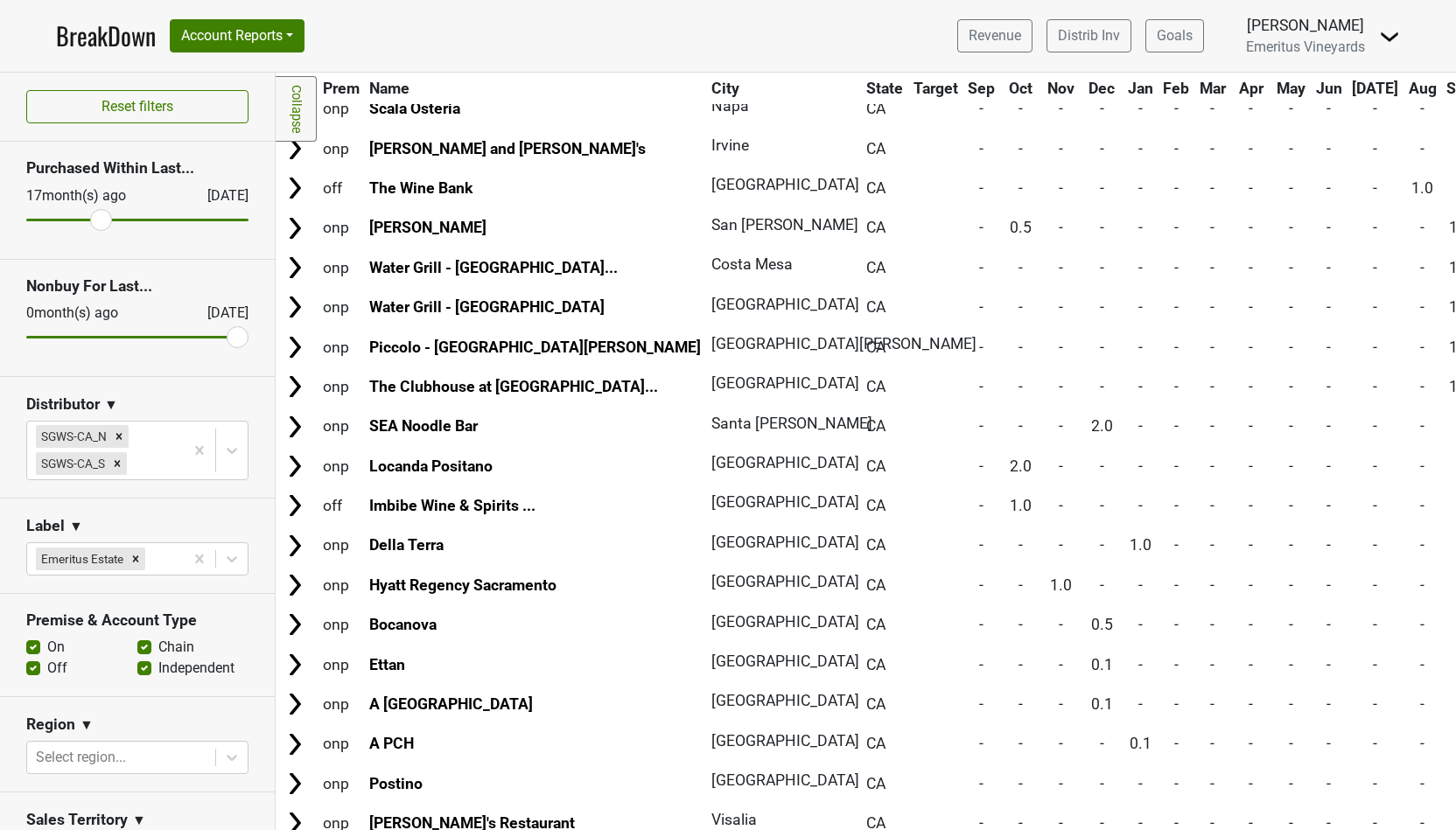
scroll to position [1676, 0]
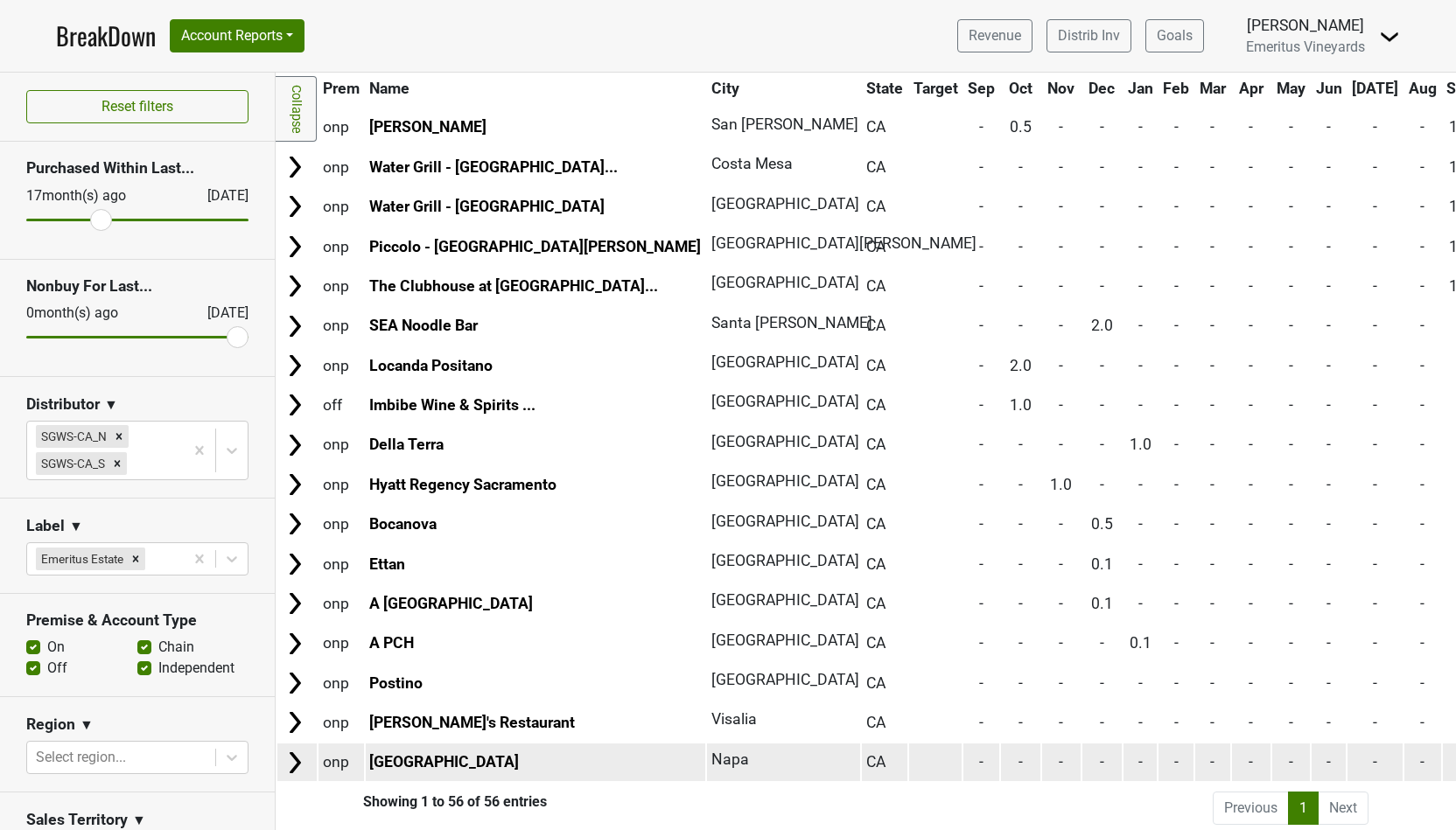
click at [293, 756] on img at bounding box center [294, 762] width 27 height 27
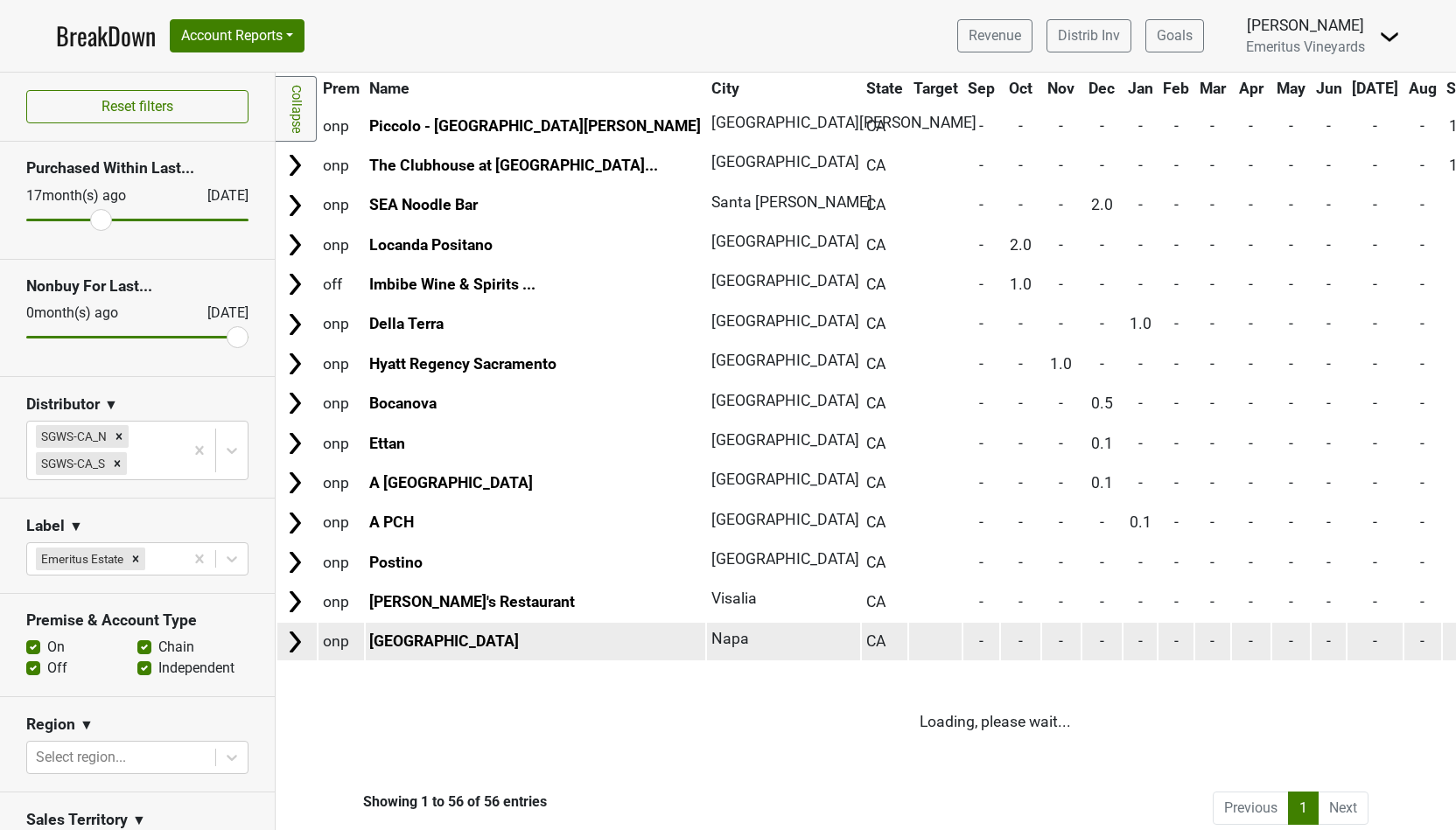
scroll to position [1708, 0]
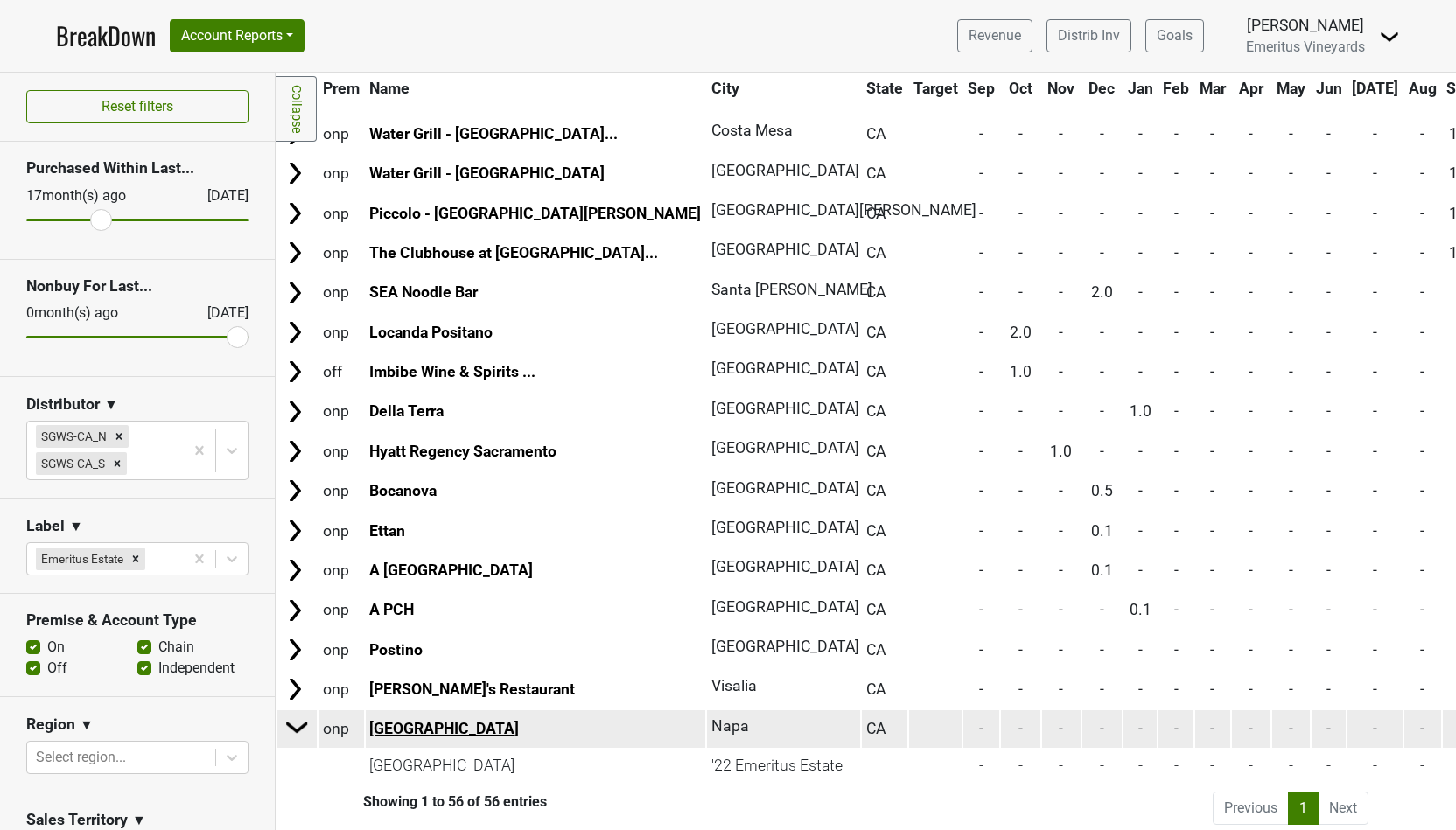
click at [472, 727] on link "Carneros Resort and Spa" at bounding box center [444, 728] width 150 height 17
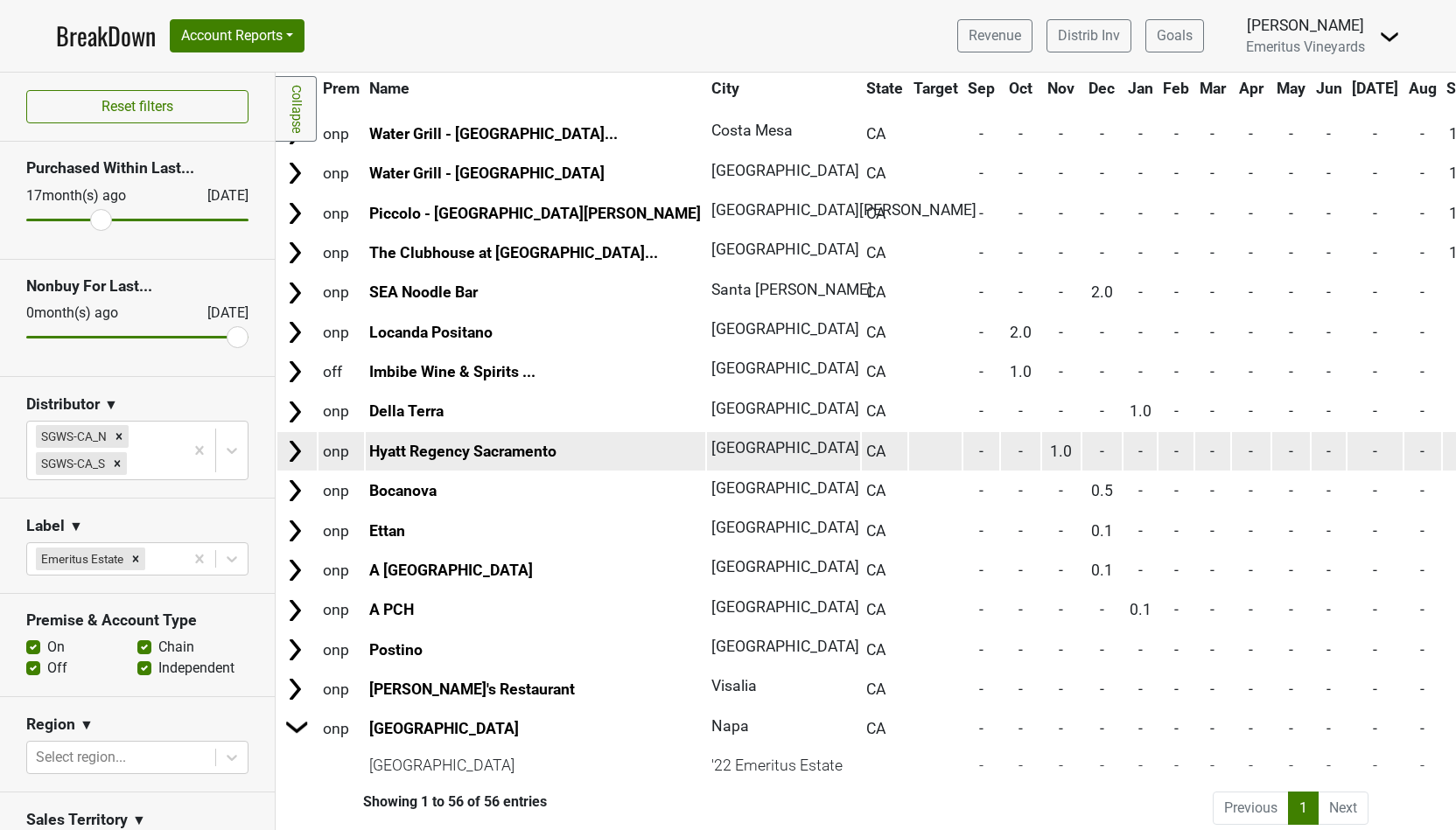
click at [293, 448] on img at bounding box center [294, 451] width 27 height 27
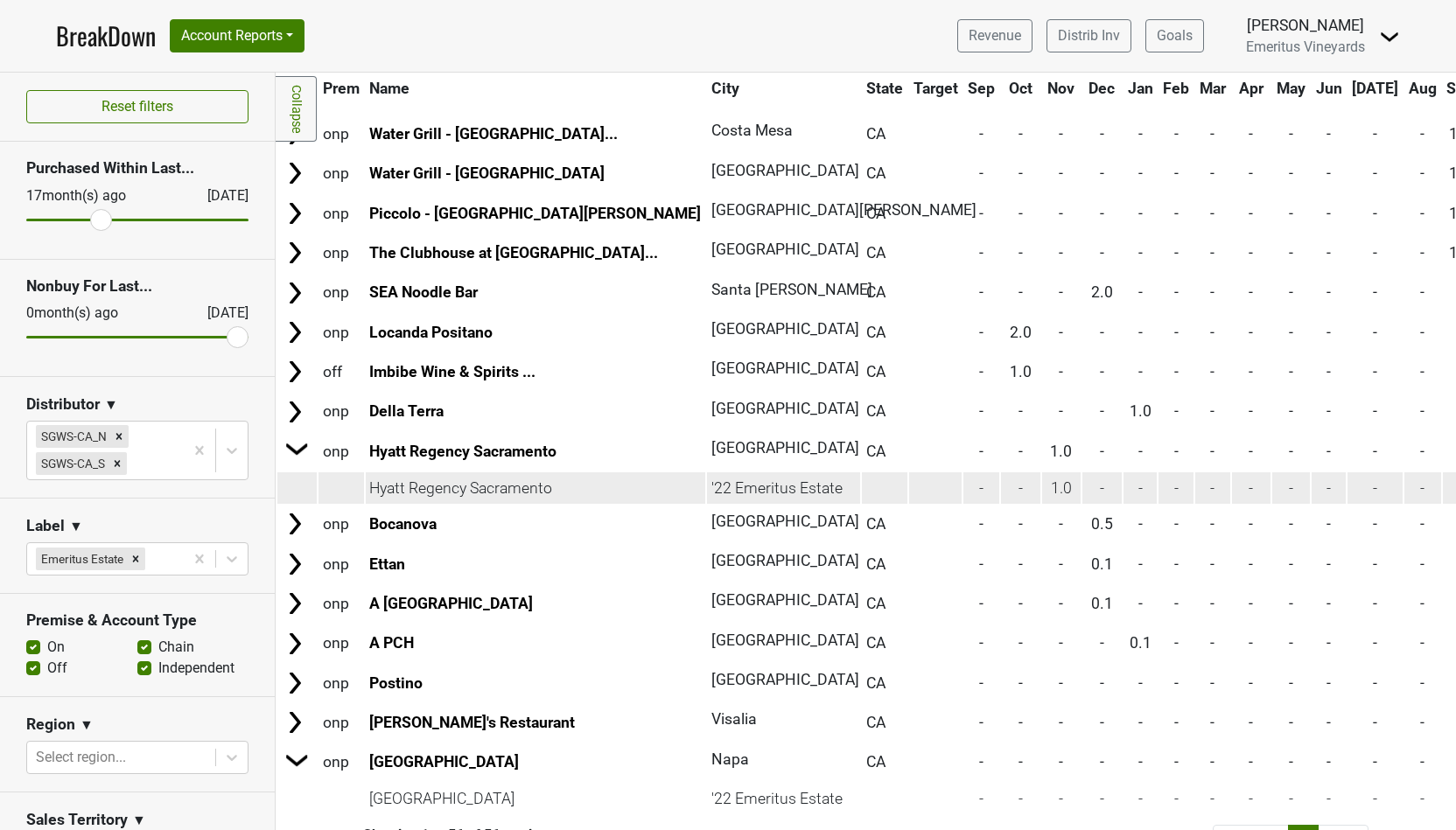
click at [411, 480] on td "Hyatt Regency Sacramento" at bounding box center [536, 488] width 340 height 31
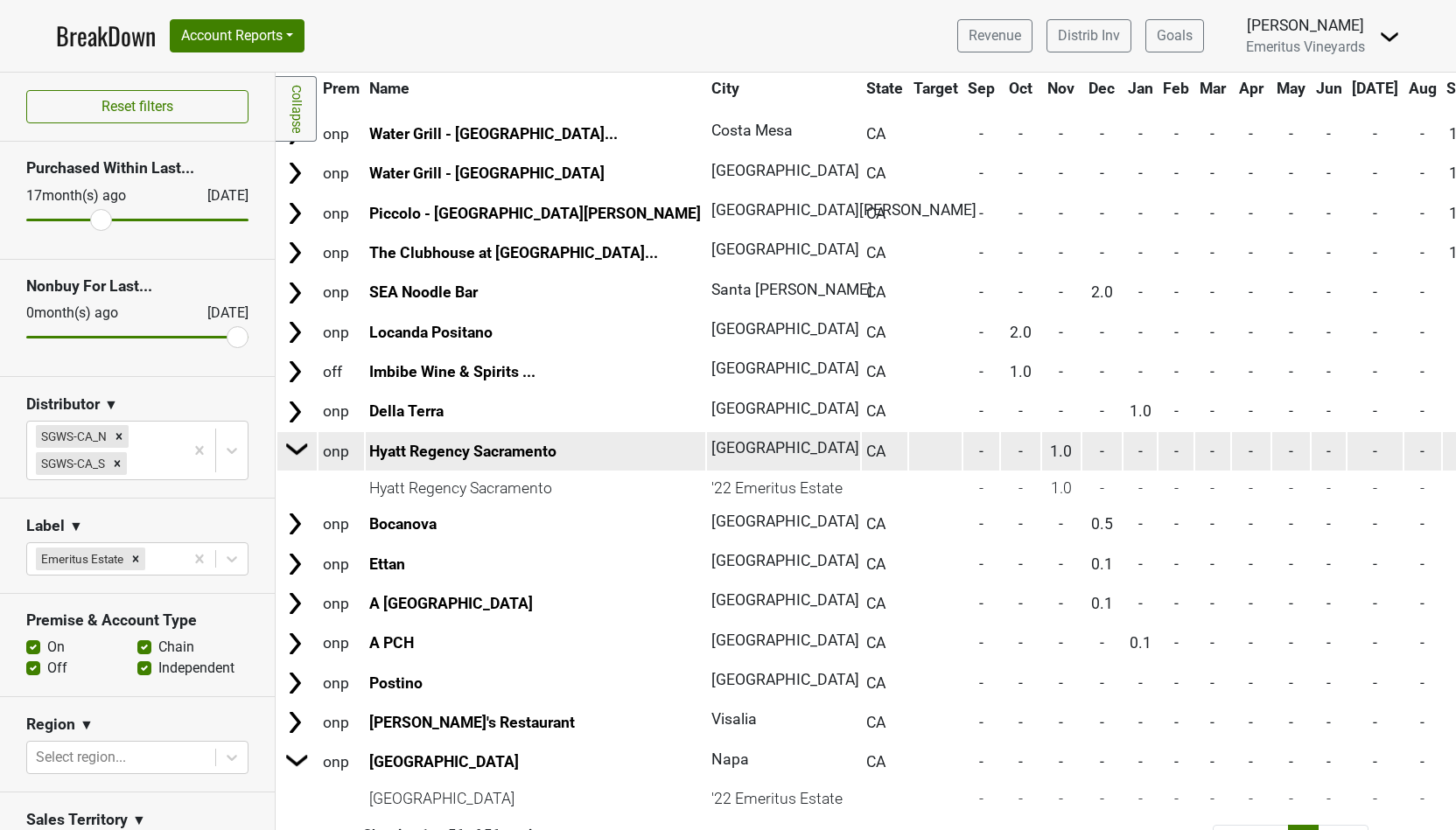
click at [396, 432] on td "Hyatt Regency Sacramento" at bounding box center [536, 451] width 340 height 37
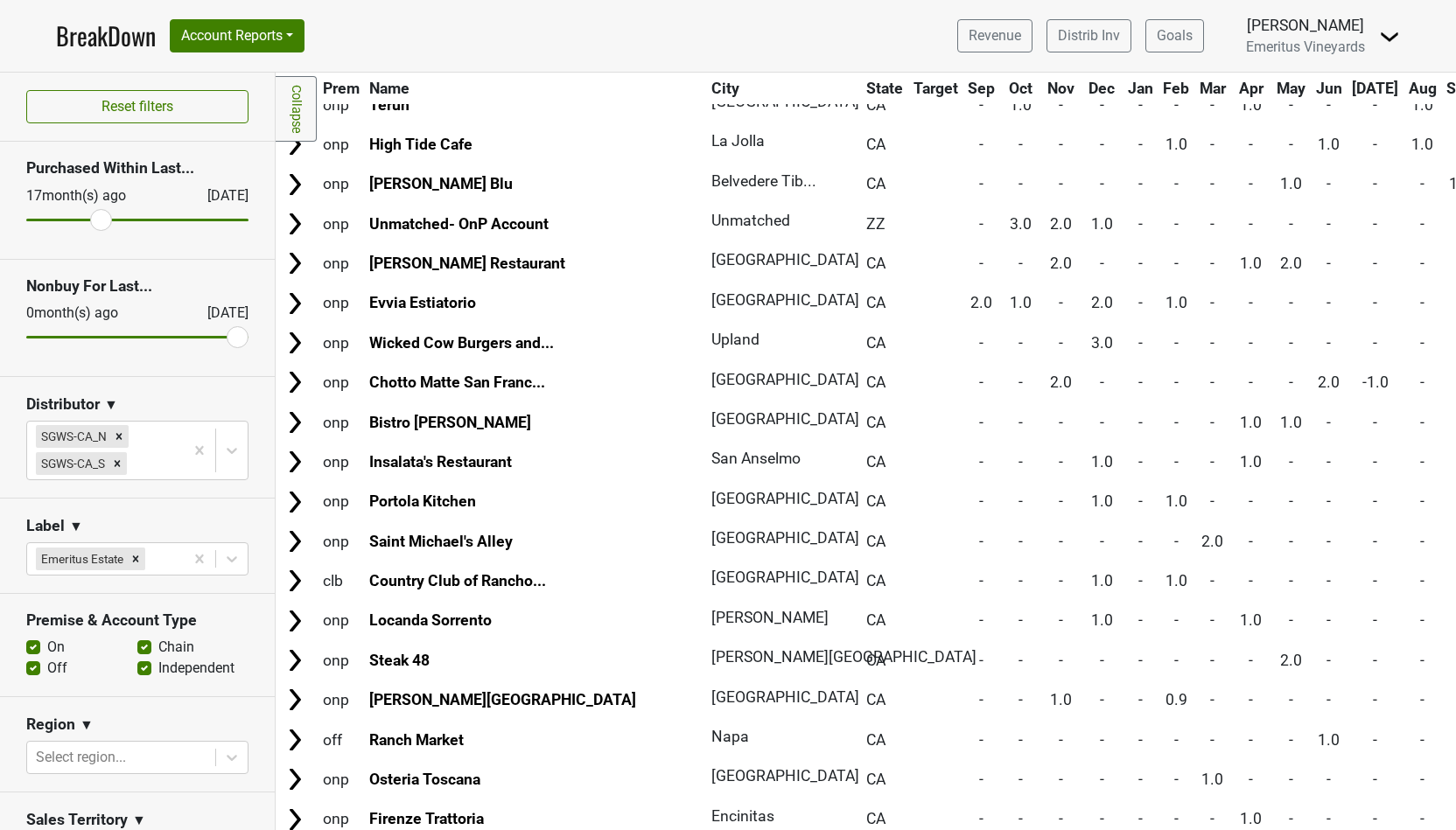
scroll to position [0, 0]
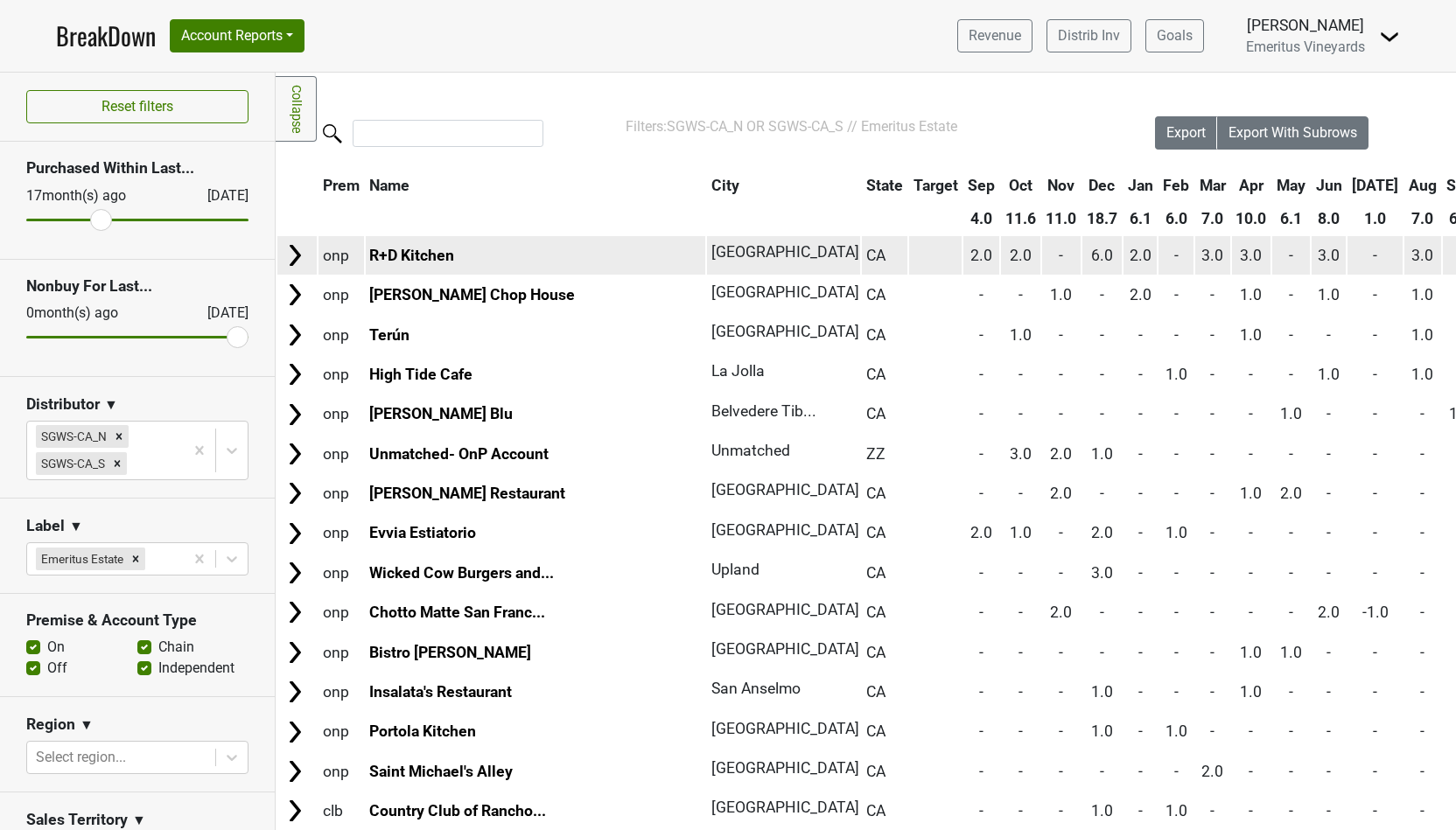
click at [296, 254] on img at bounding box center [294, 255] width 27 height 27
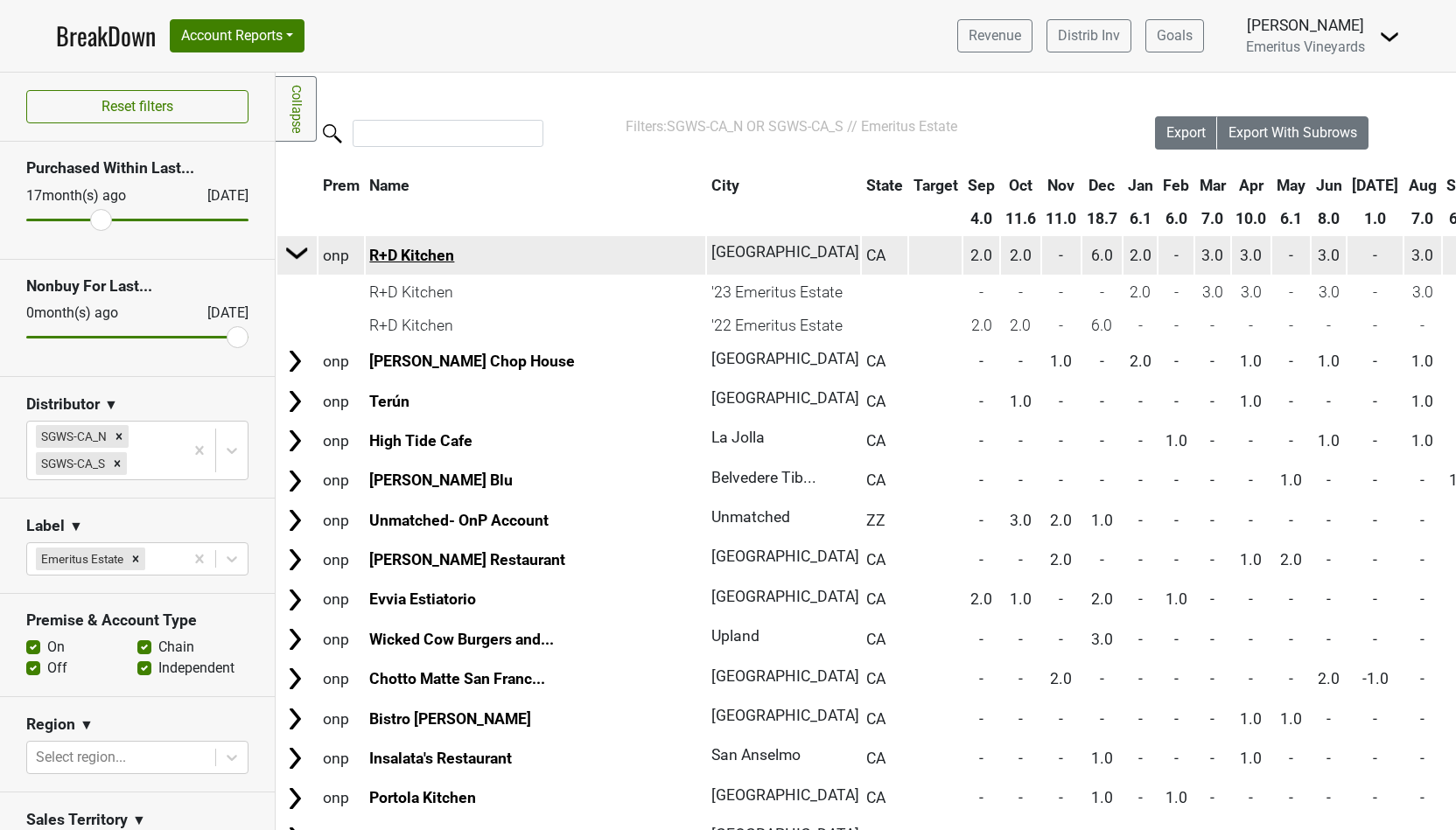
click at [434, 258] on link "R+D Kitchen" at bounding box center [412, 255] width 85 height 17
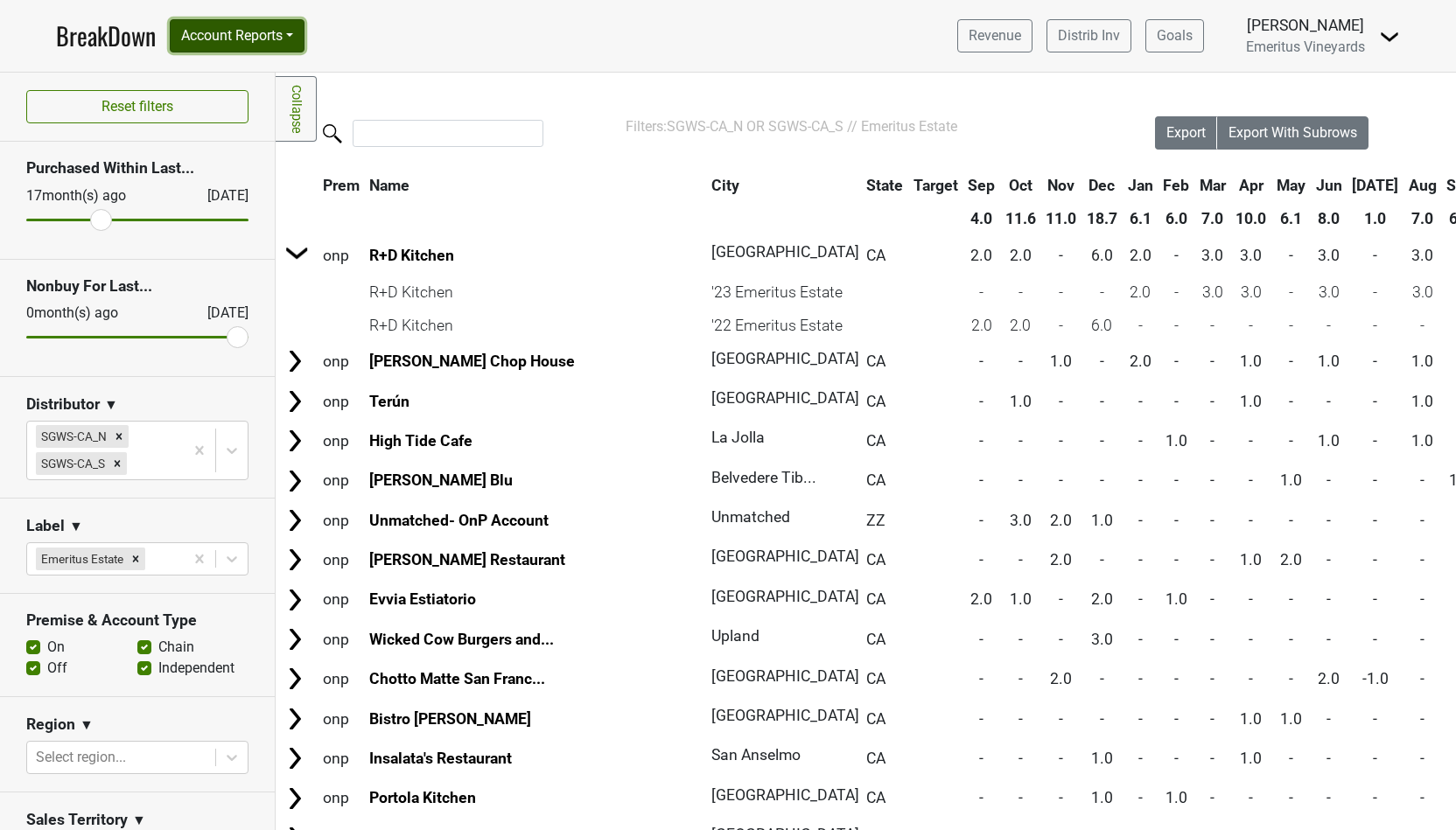
click at [216, 37] on button "Account Reports" at bounding box center [237, 36] width 134 height 33
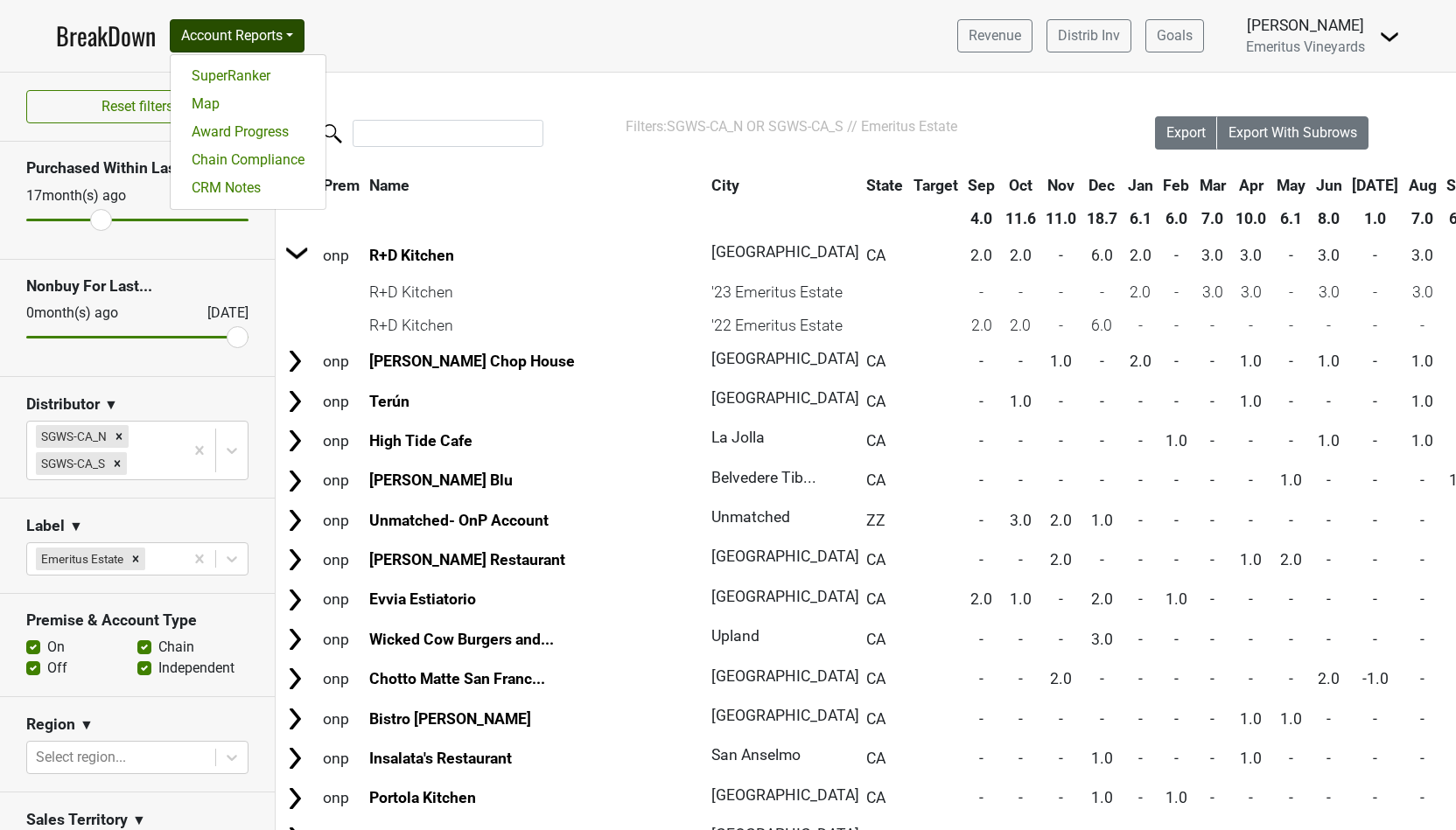
click at [110, 30] on link "BreakDown" at bounding box center [105, 36] width 100 height 37
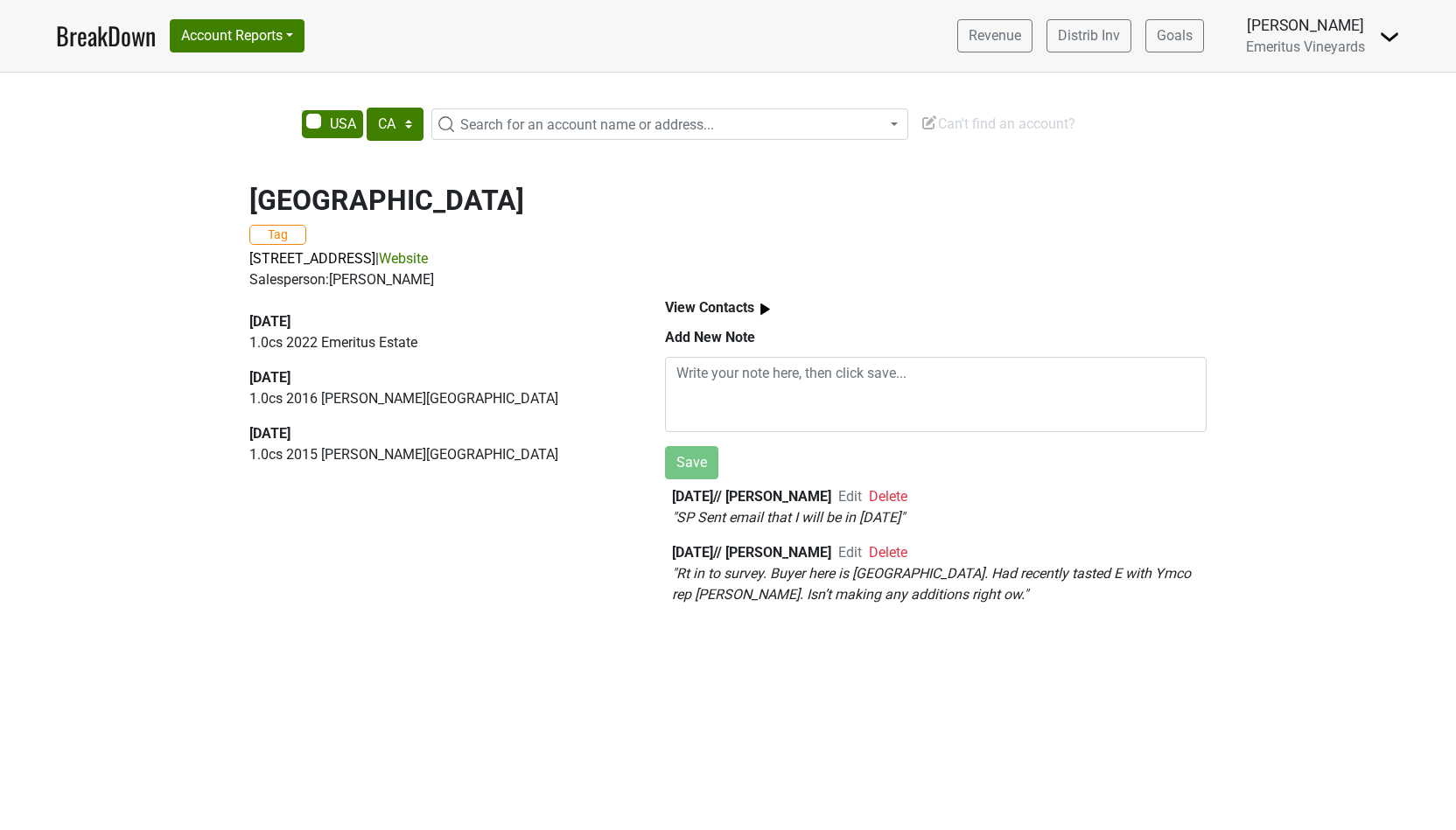
select select "CA"
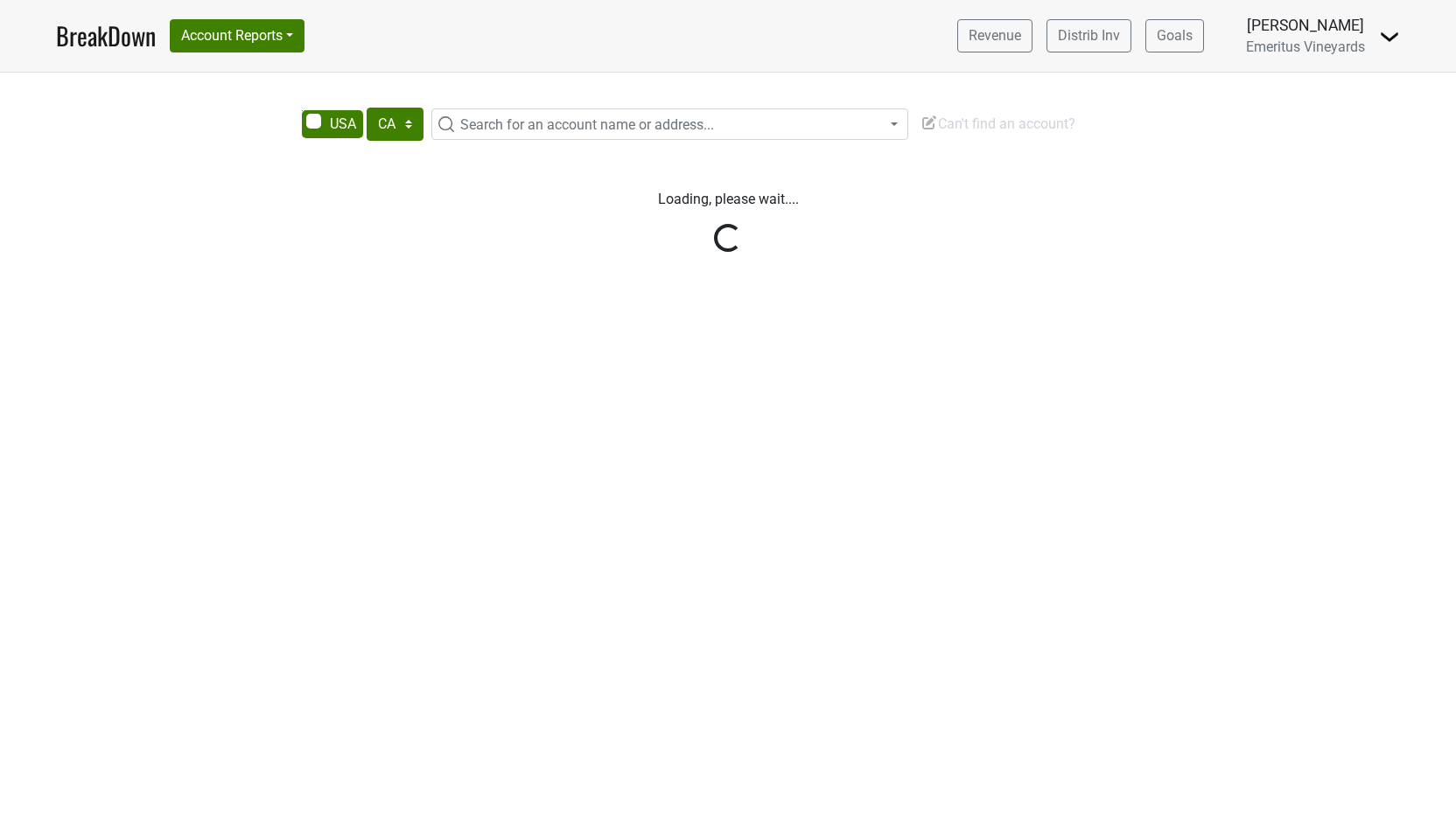
select select "CA"
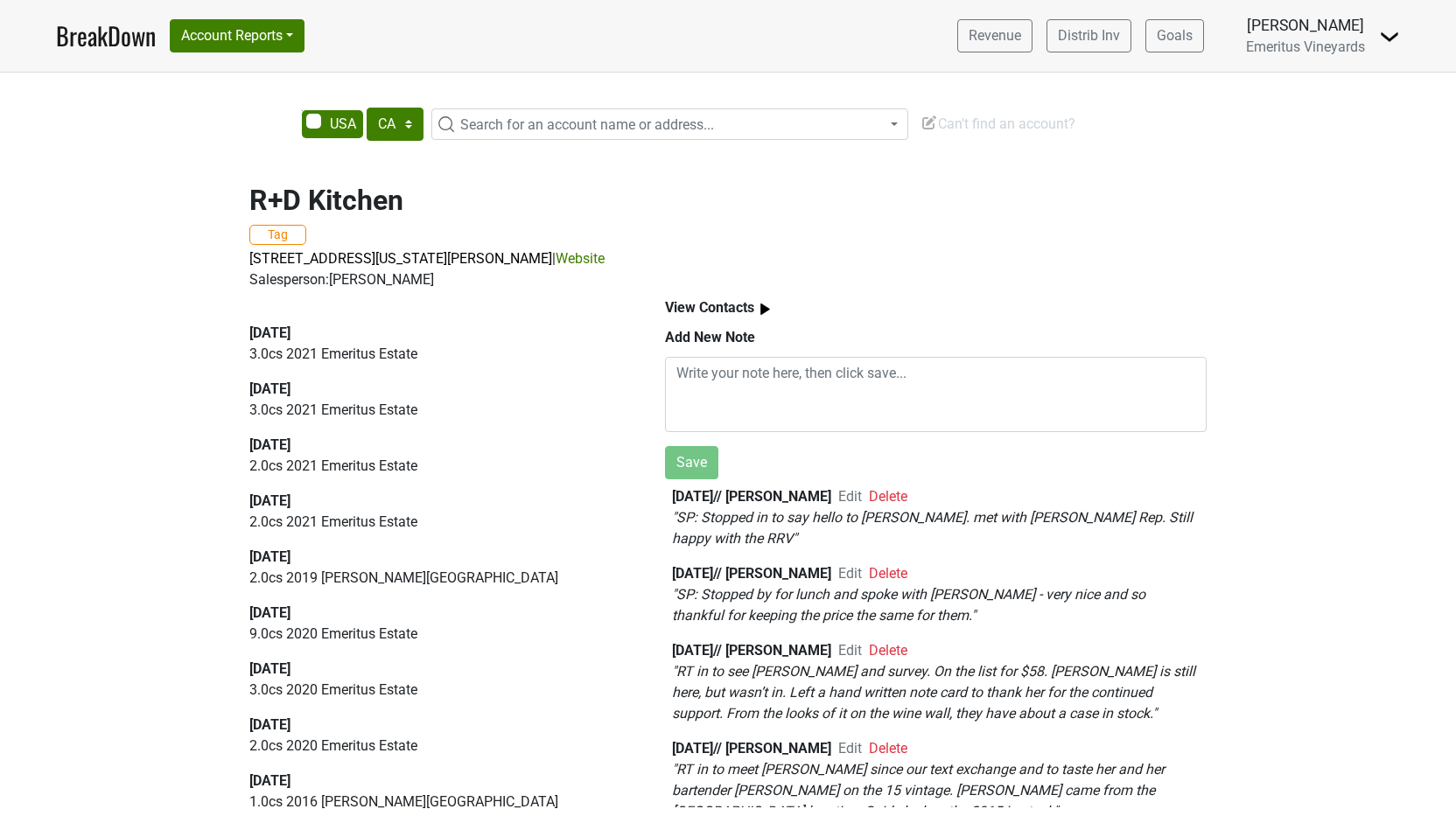
scroll to position [1629, 0]
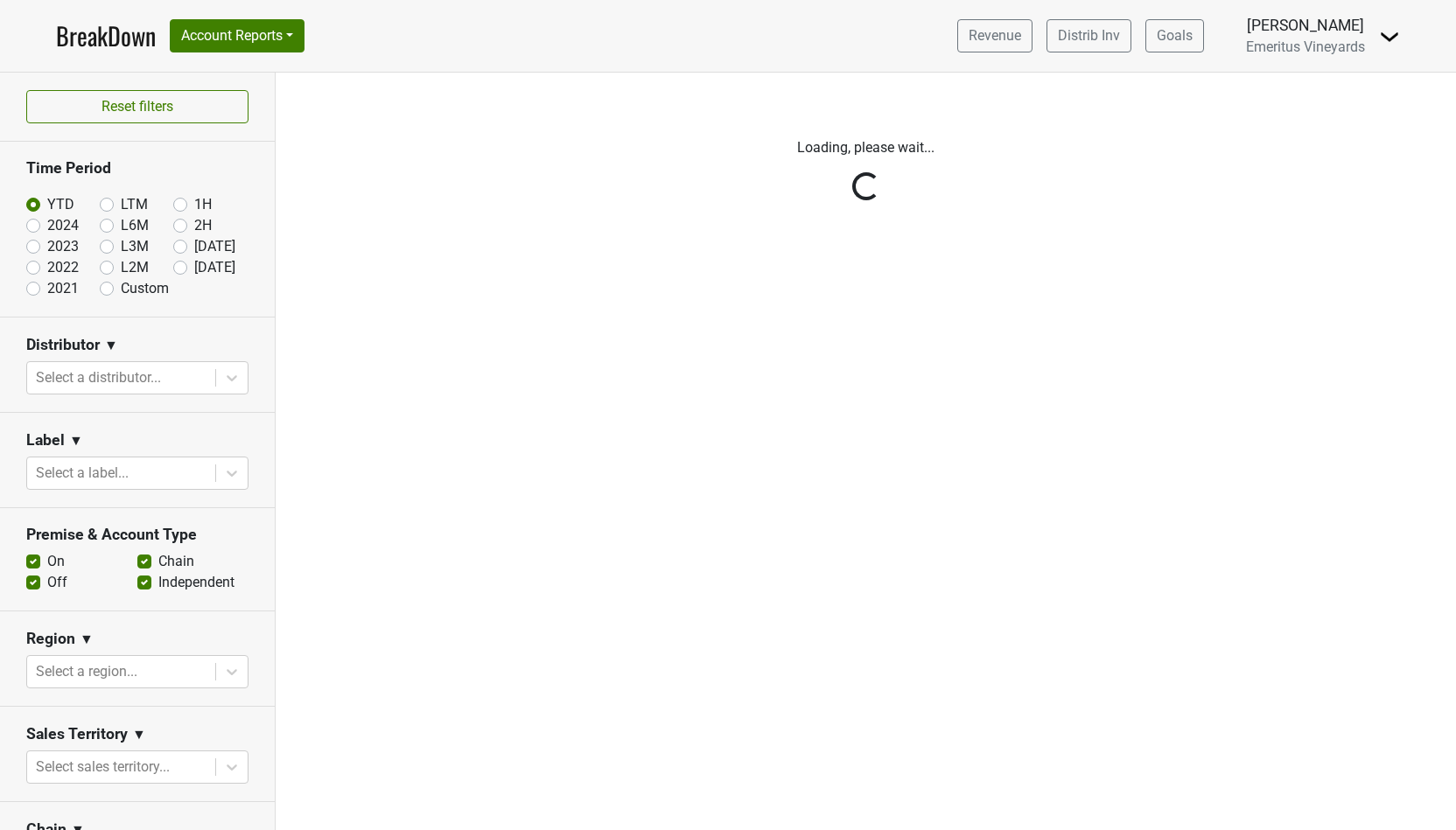
click at [87, 363] on div "Reset filters Time Period YTD LTM 1H 2024 L6M 2H 2023 L3M Sep '25 2022 L2M Oct …" at bounding box center [137, 451] width 275 height 757
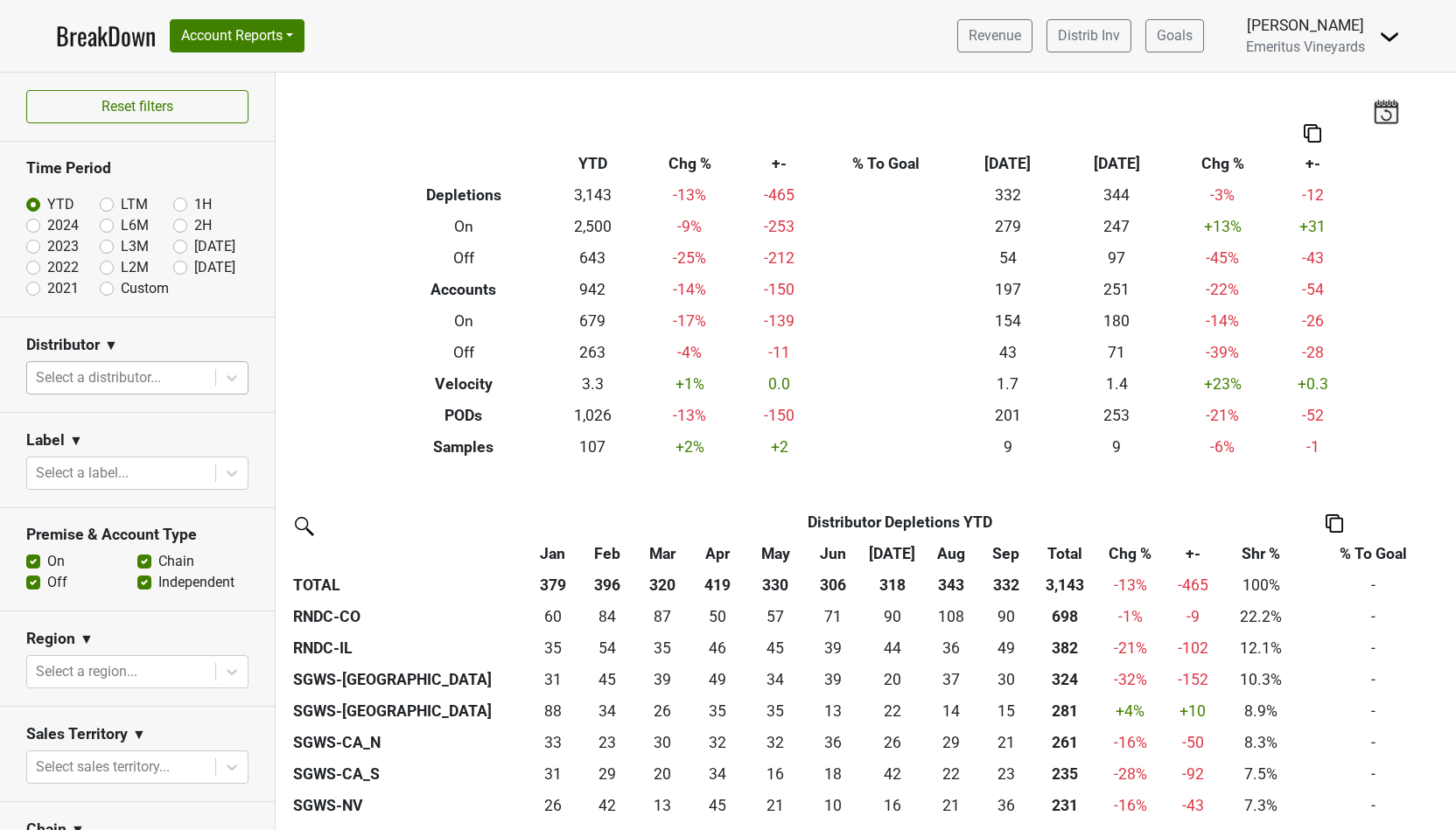
click at [72, 376] on div at bounding box center [121, 378] width 171 height 25
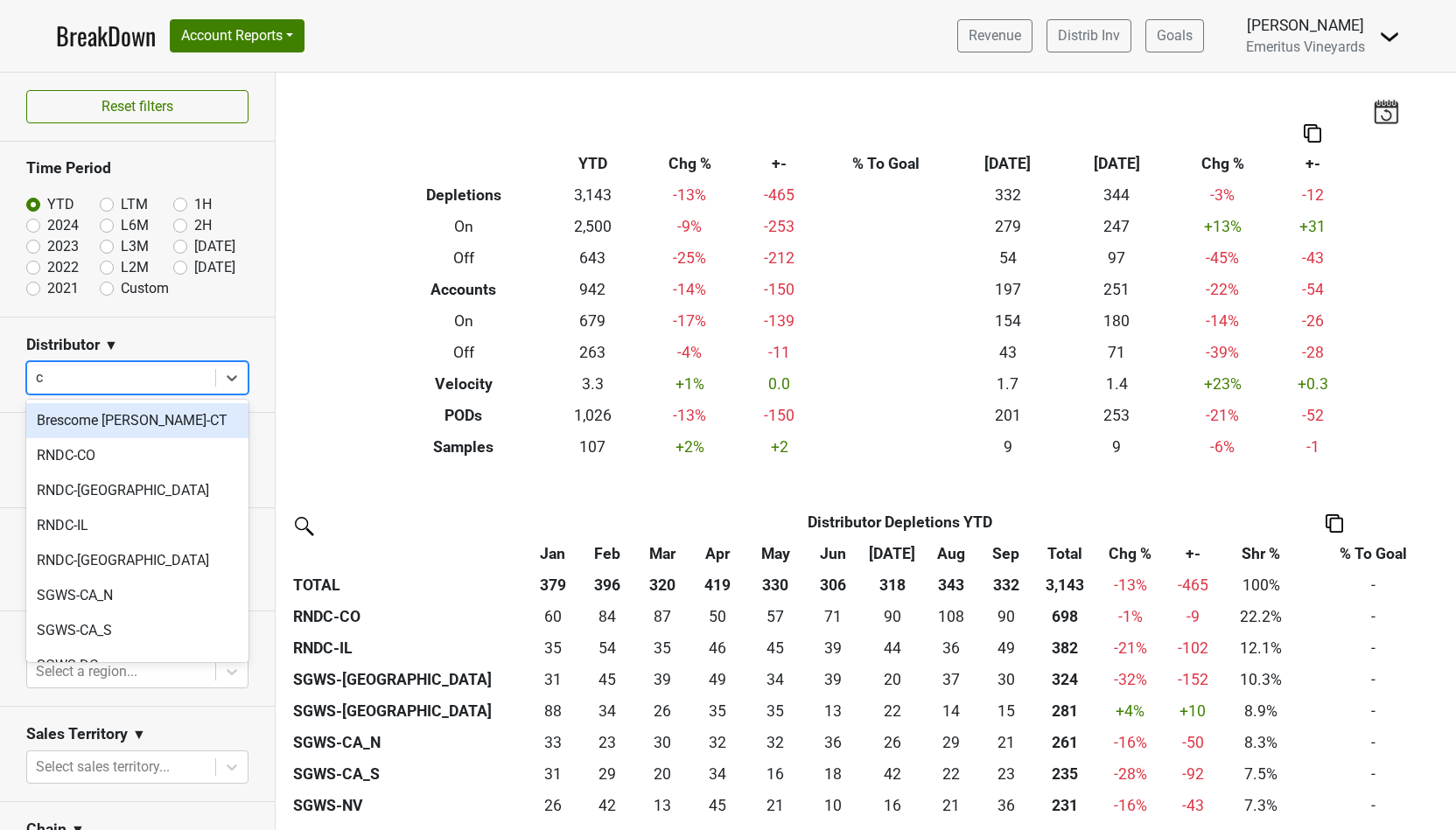
type input "ca"
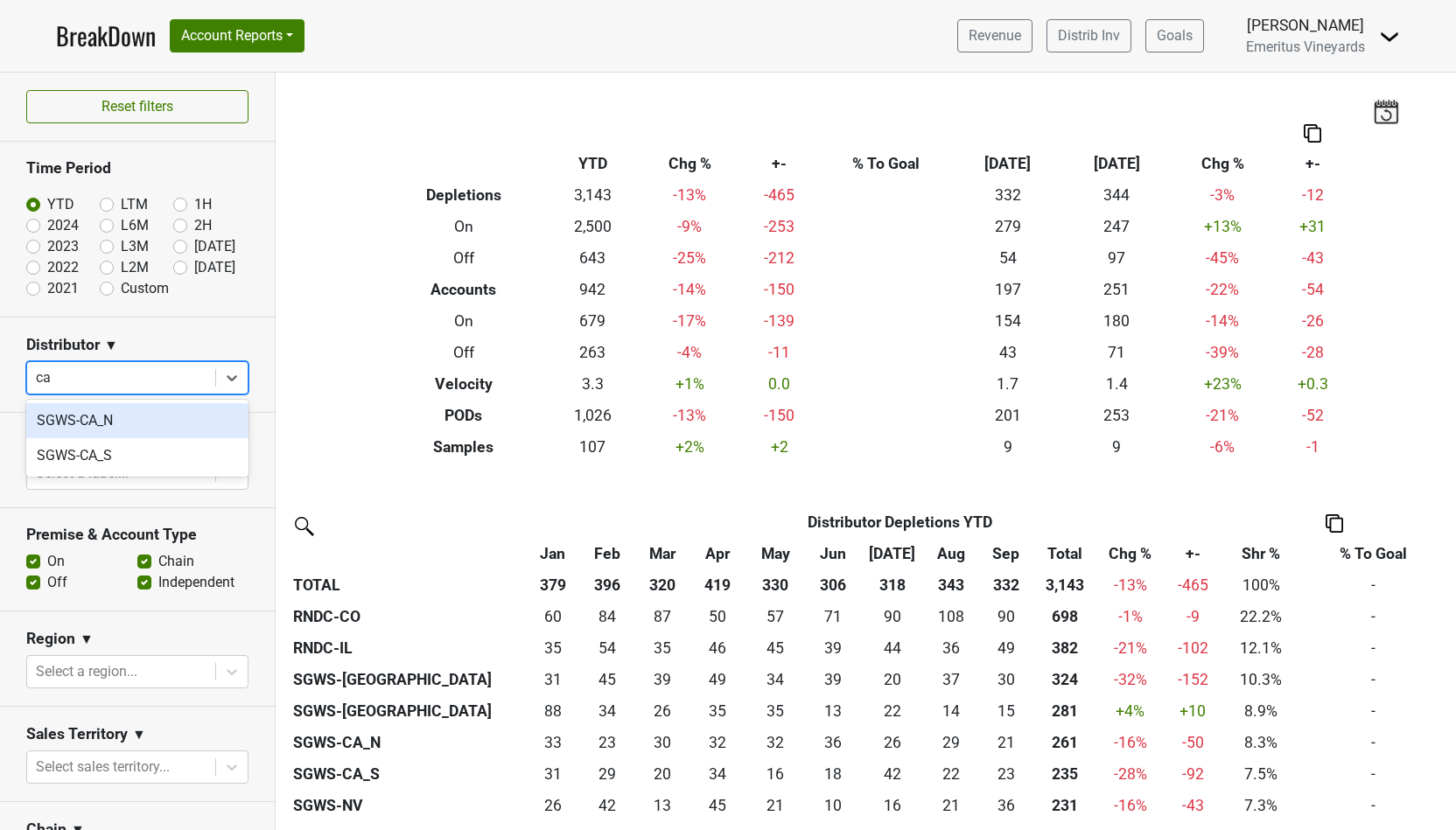
click at [103, 430] on div "SGWS-CA_N" at bounding box center [137, 420] width 222 height 35
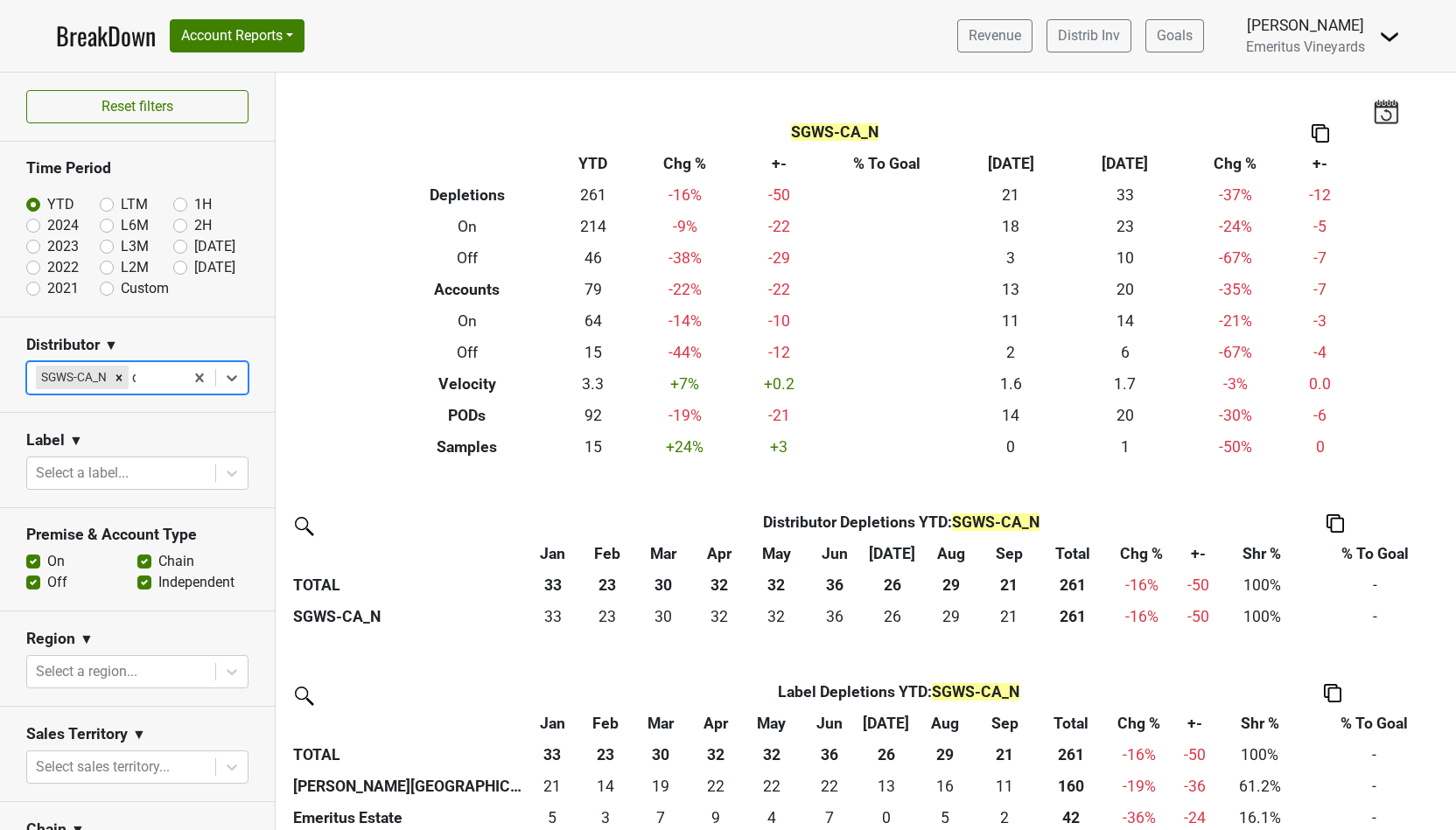
type input "ca"
click at [133, 424] on div "SGWS-CA_S" at bounding box center [137, 420] width 222 height 35
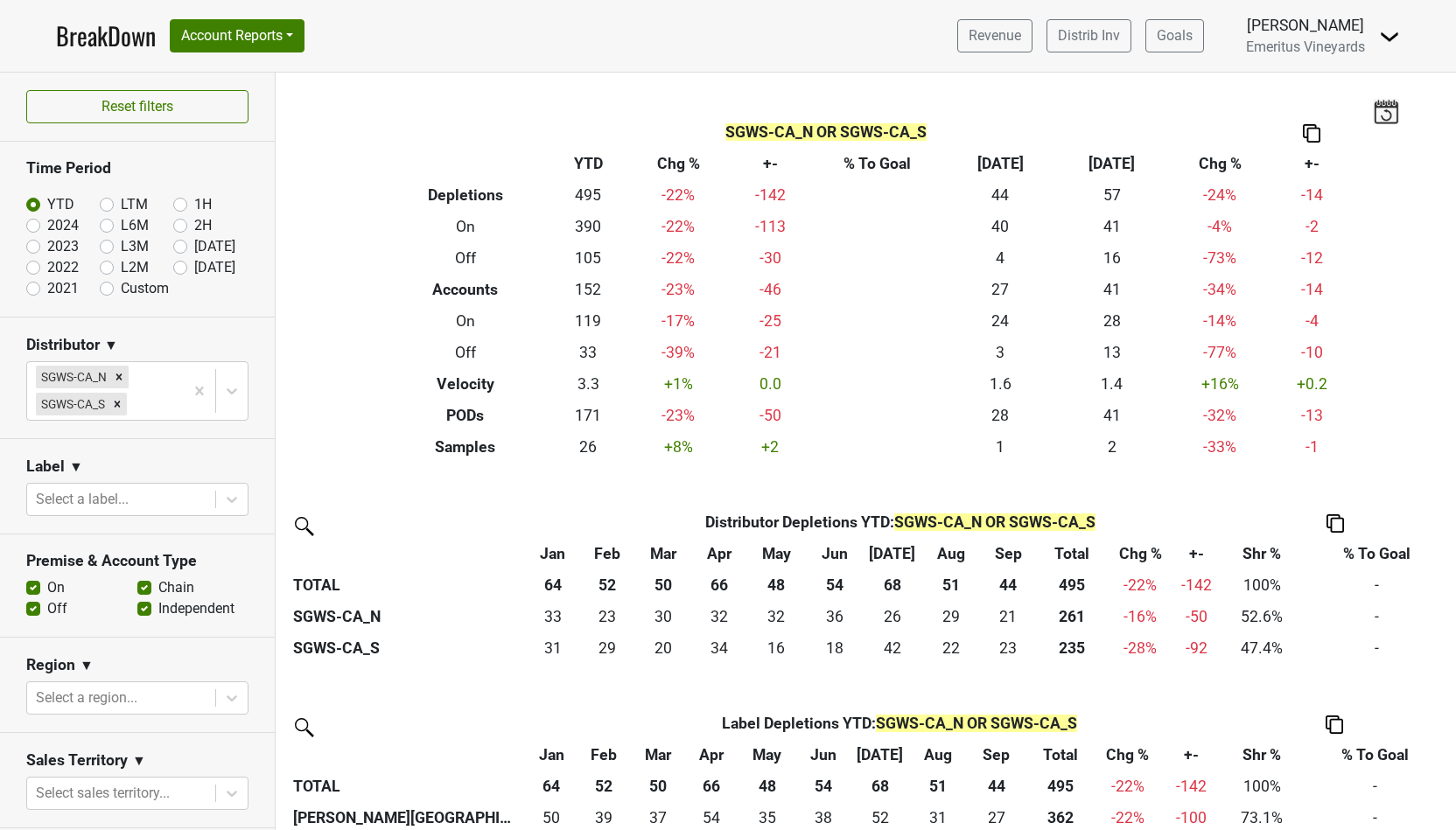
click at [121, 292] on label "Custom" at bounding box center [145, 288] width 48 height 21
click at [105, 292] on input "Custom" at bounding box center [134, 286] width 70 height 17
radio input "true"
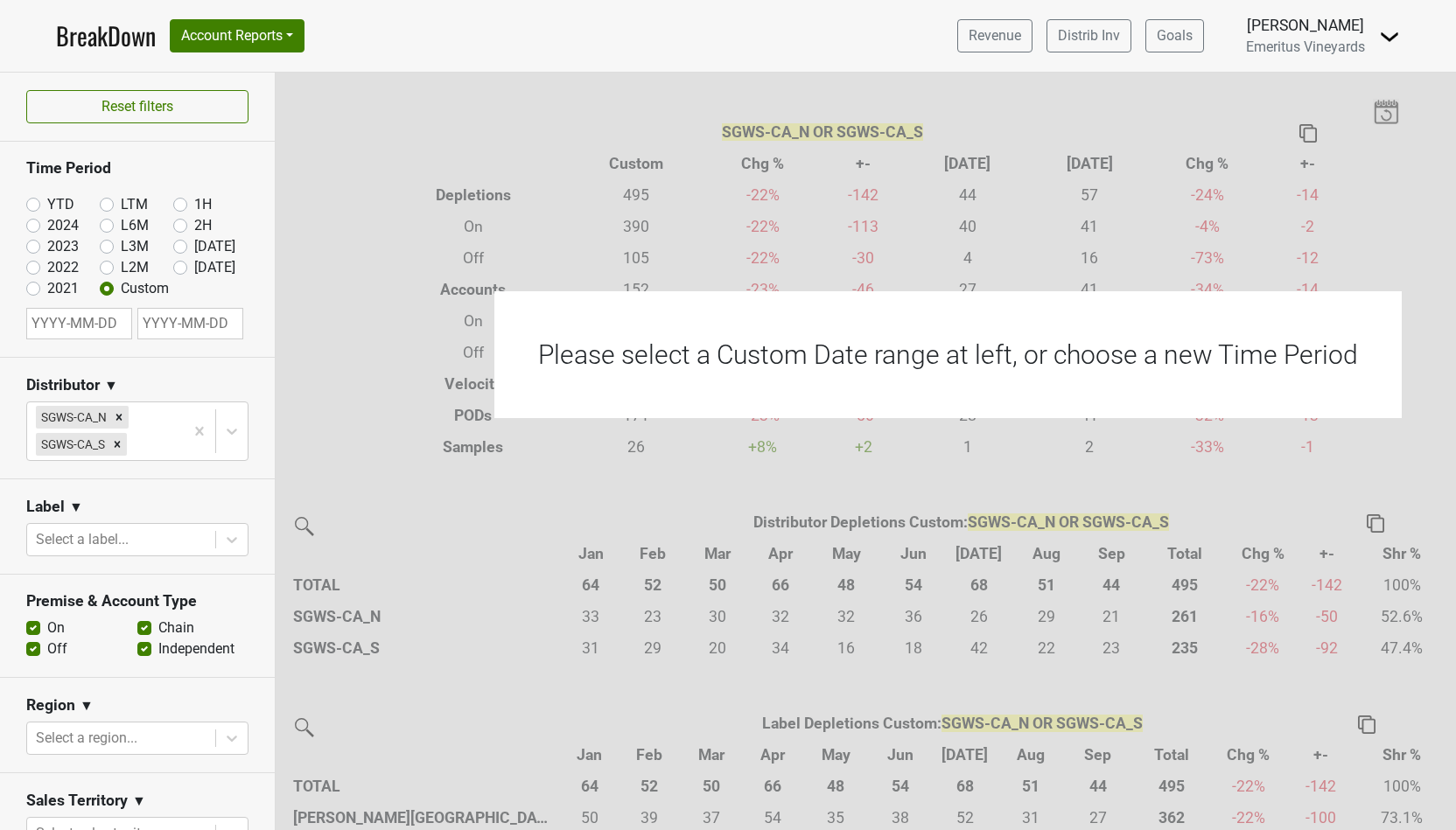
click at [85, 333] on input "text" at bounding box center [80, 324] width 106 height 31
select select "9"
select select "2025"
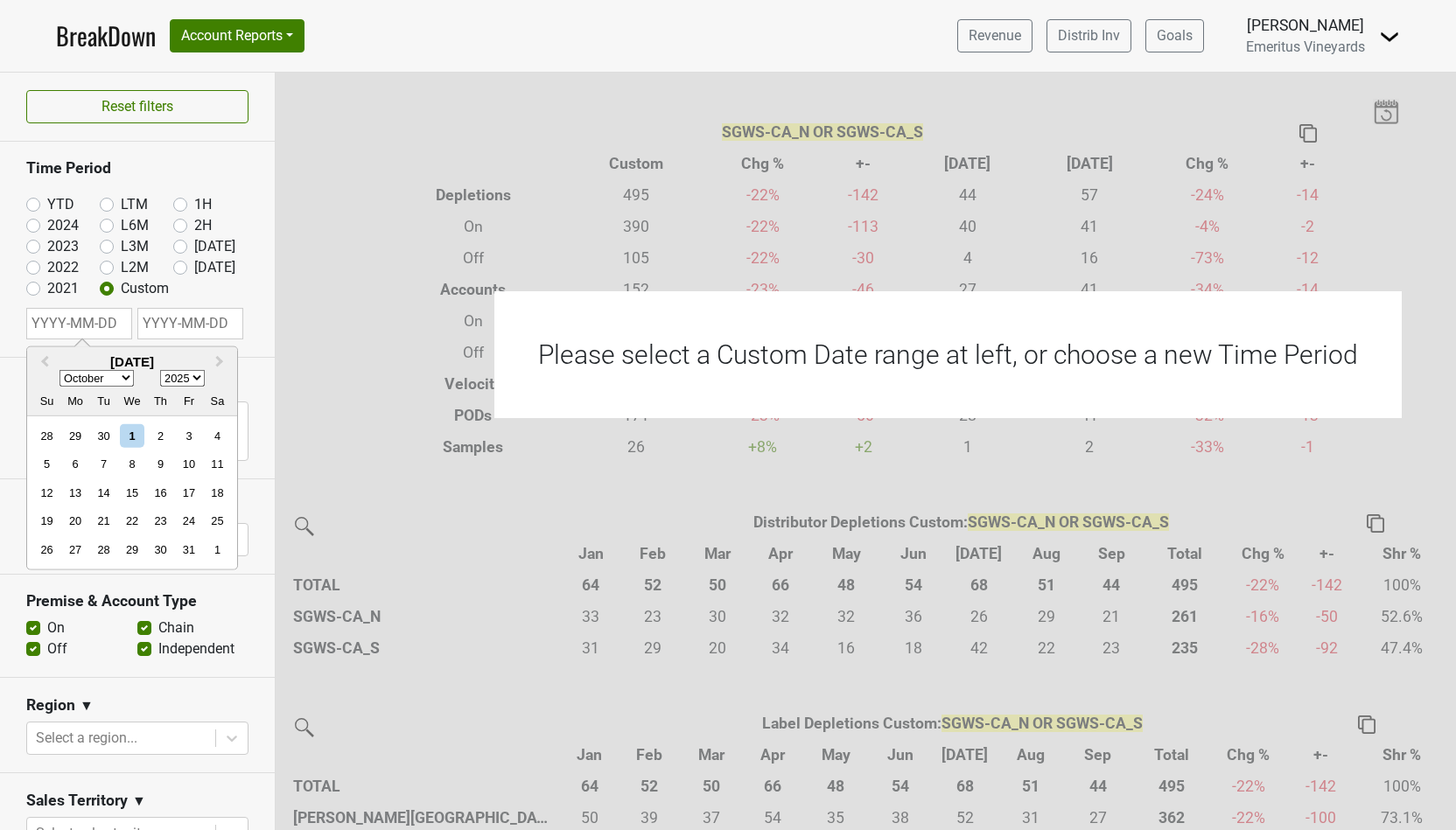
select select "0"
click option "January" at bounding box center [0, 0] width 0 height 0
click at [141, 435] on div "1" at bounding box center [132, 436] width 24 height 24
type input "[DATE]"
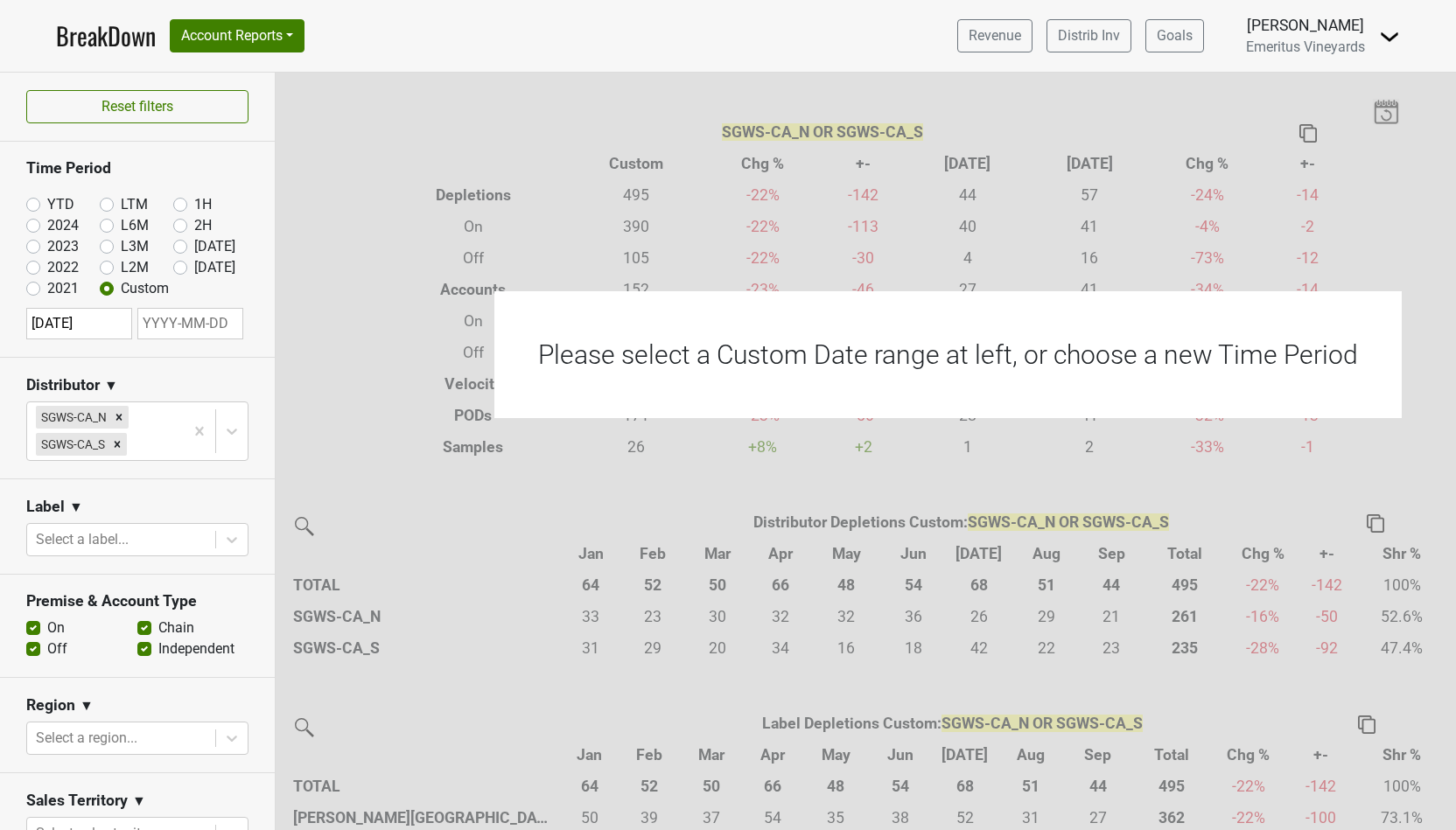
click at [196, 306] on div "[DATE]" at bounding box center [137, 319] width 222 height 40
click at [196, 312] on input "text" at bounding box center [190, 324] width 106 height 31
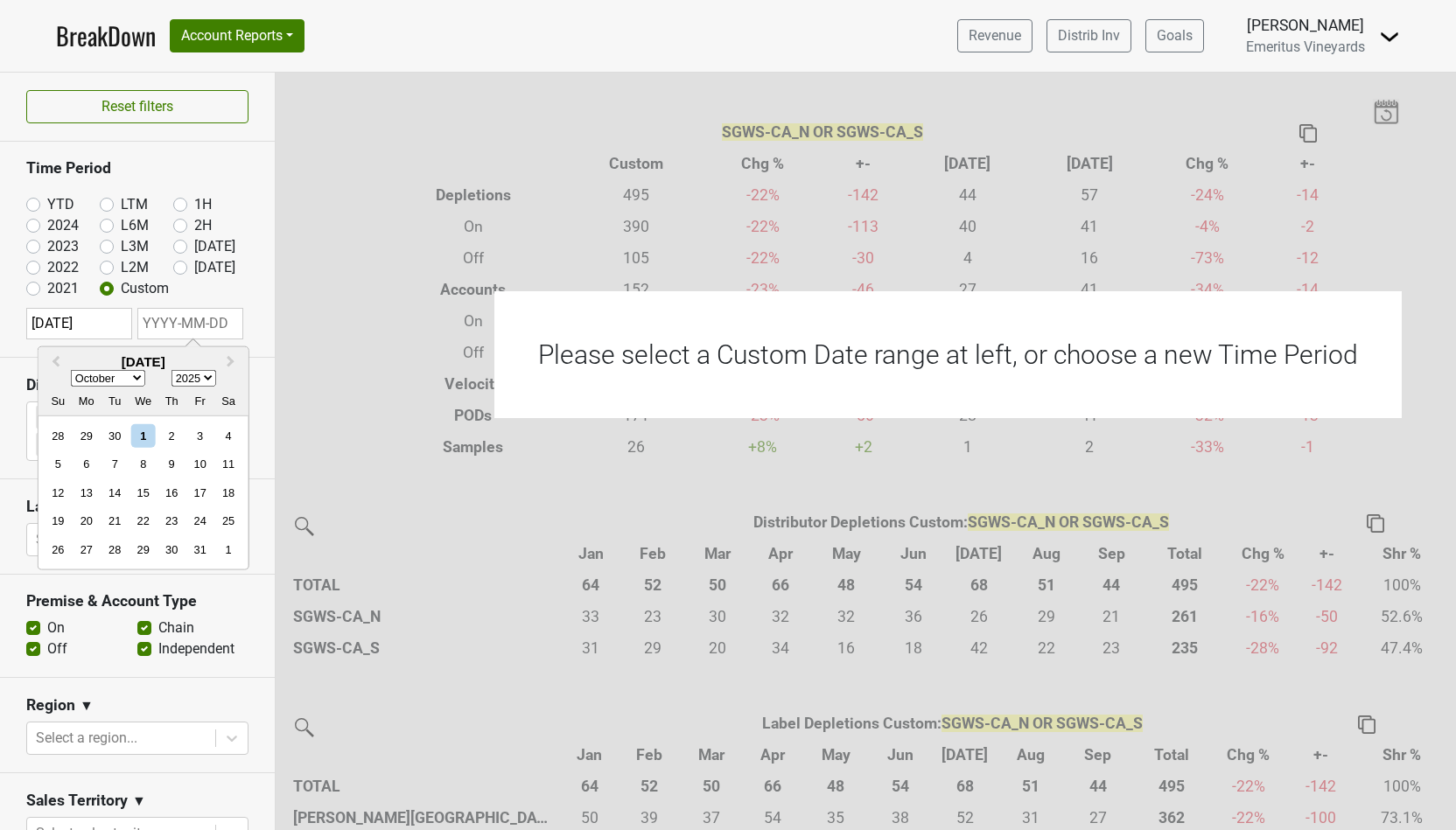
click at [70, 370] on select "January February March April May June July August September October November De…" at bounding box center [107, 378] width 74 height 16
select select "8"
click option "September" at bounding box center [0, 0] width 0 height 0
click at [111, 555] on div "30" at bounding box center [115, 549] width 24 height 24
type input "[DATE]"
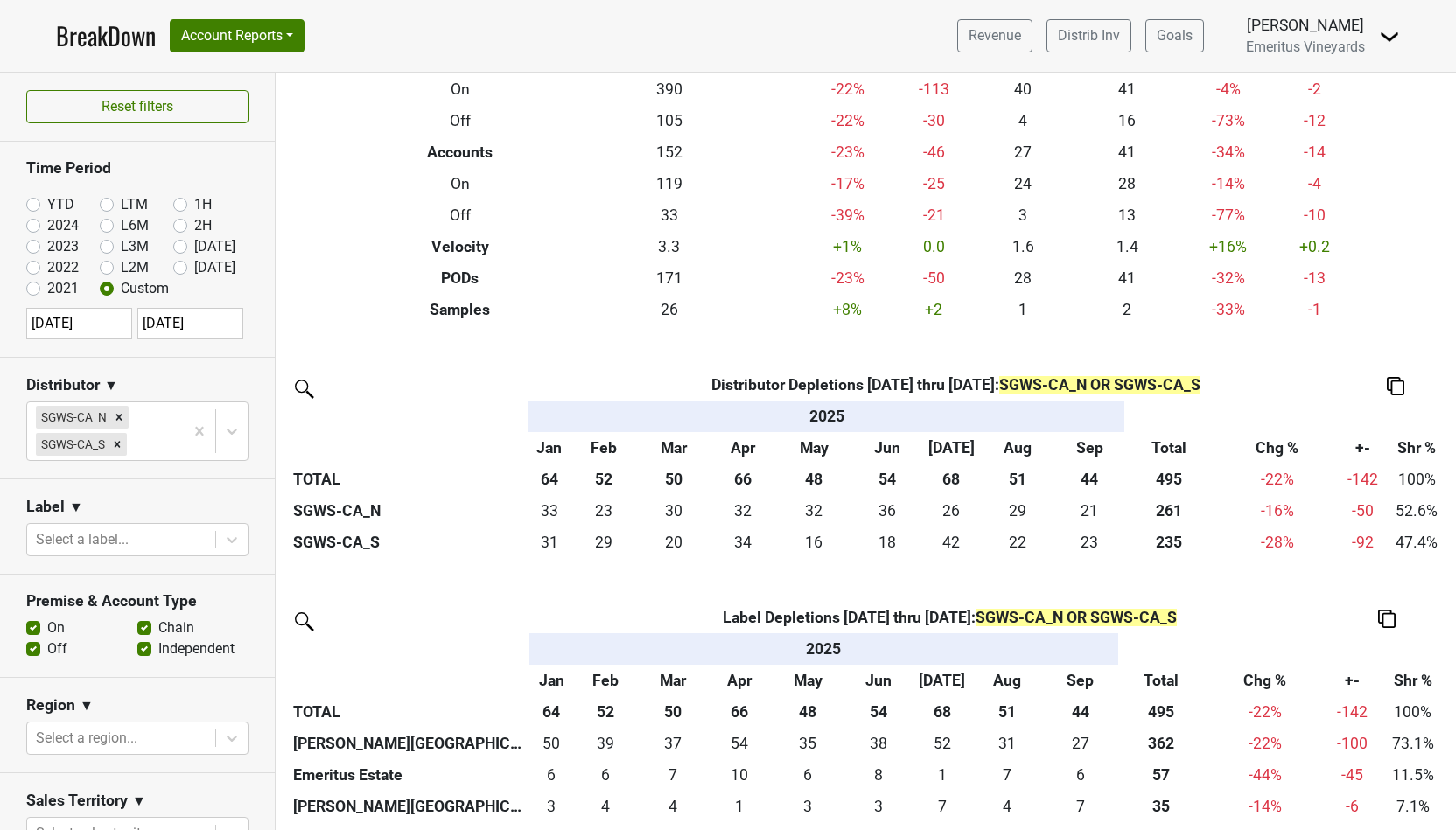
scroll to position [138, 0]
click at [108, 447] on div "Remove SGWS-CA_S" at bounding box center [117, 444] width 19 height 23
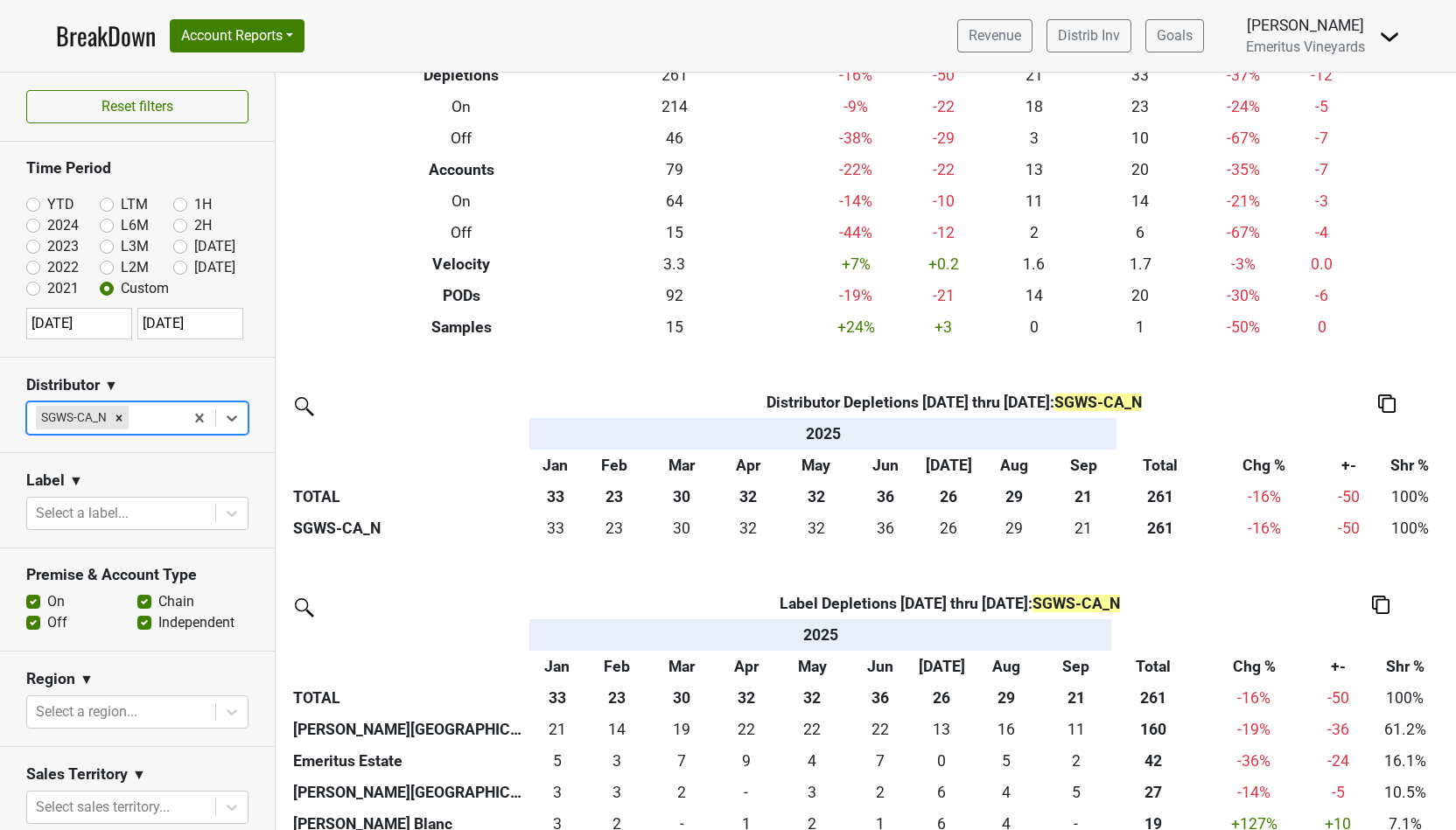
scroll to position [131, 0]
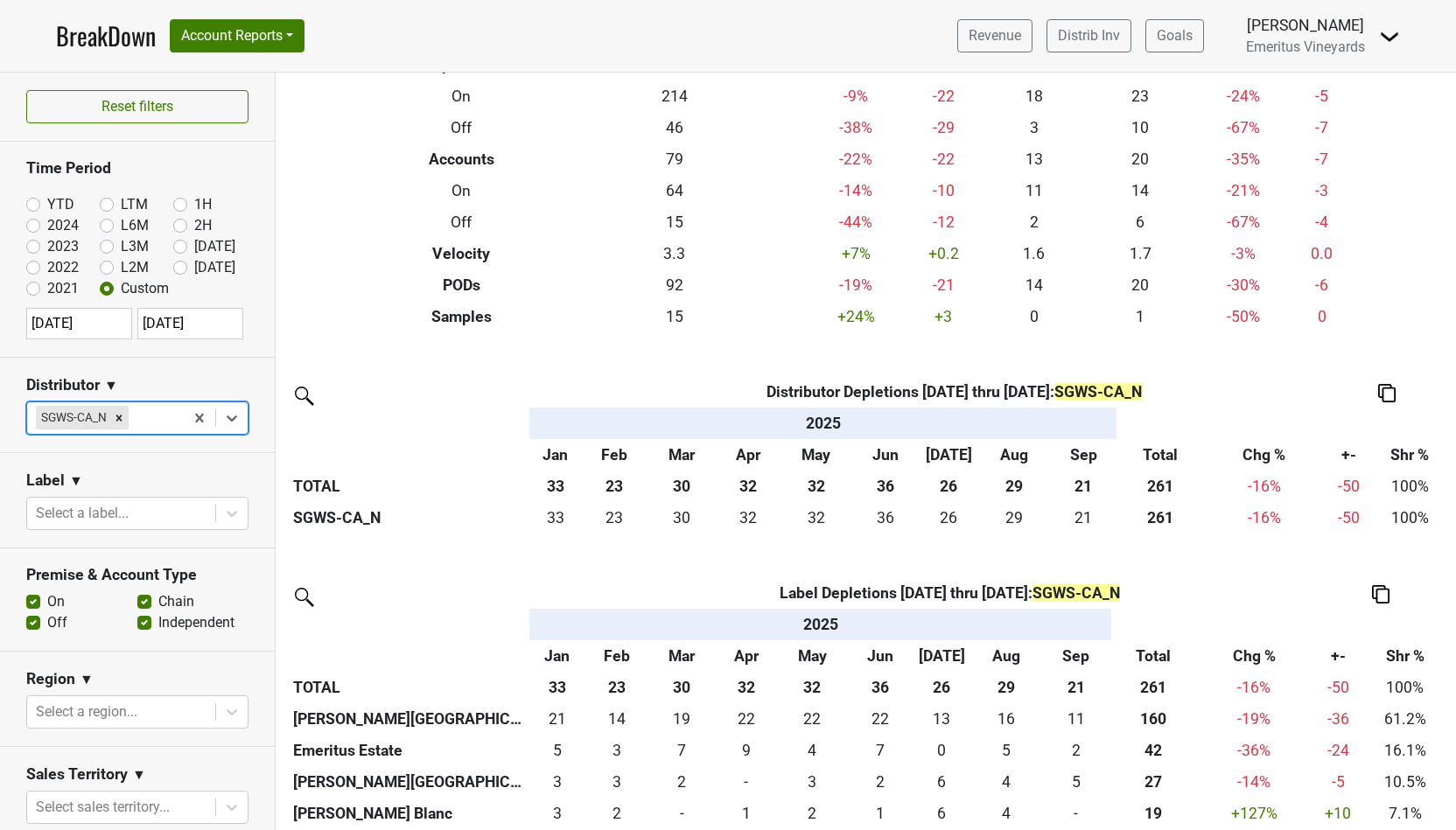
click at [351, 522] on th "SGWS-CA_N" at bounding box center [409, 517] width 241 height 31
